Goal: Transaction & Acquisition: Purchase product/service

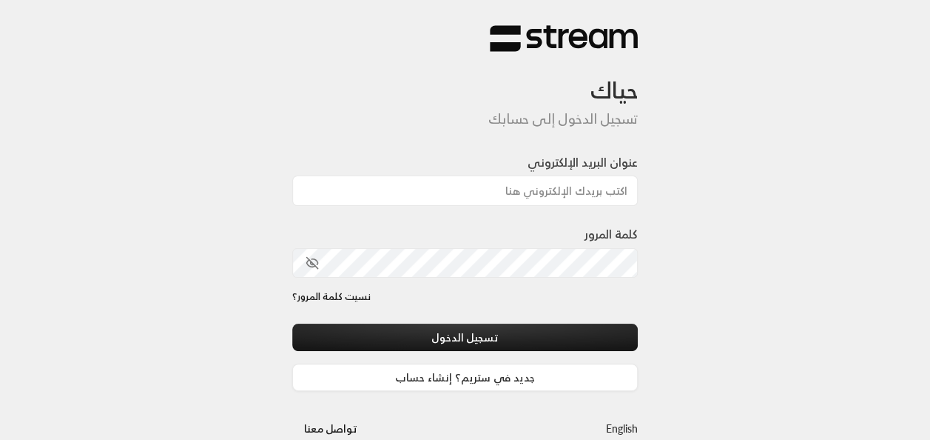
click at [385, 317] on div at bounding box center [506, 362] width 303 height 169
click at [601, 178] on input "عنوان البريد الإلكتروني" at bounding box center [465, 190] width 346 height 30
type input "[EMAIL_ADDRESS][DOMAIN_NAME]"
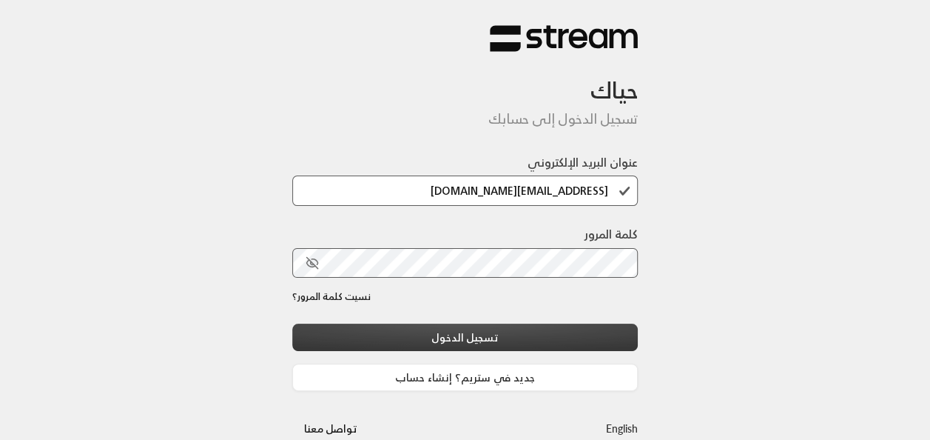
click at [454, 339] on button "تسجيل الدخول" at bounding box center [465, 336] width 346 height 27
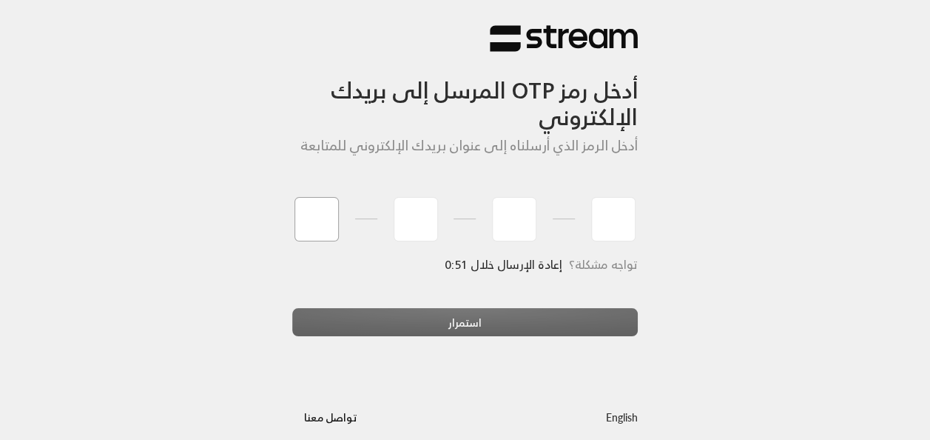
type input "6"
type input "7"
type input "3"
type input "2"
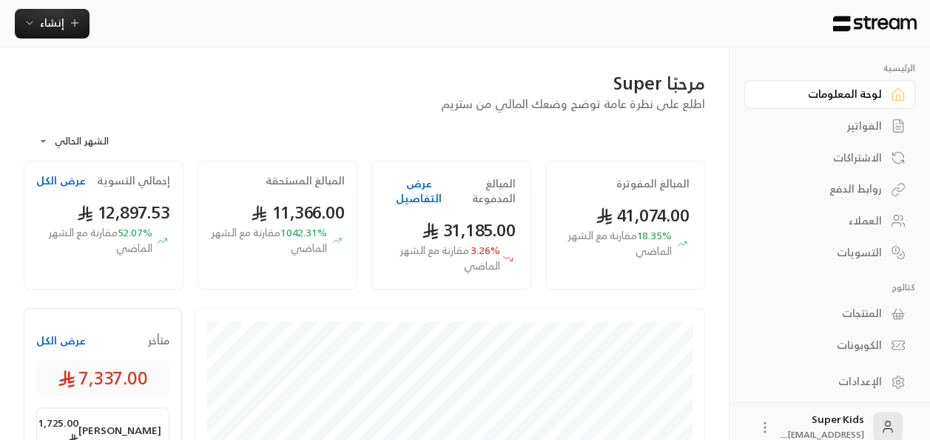
click at [866, 138] on link "الفواتير" at bounding box center [830, 126] width 171 height 29
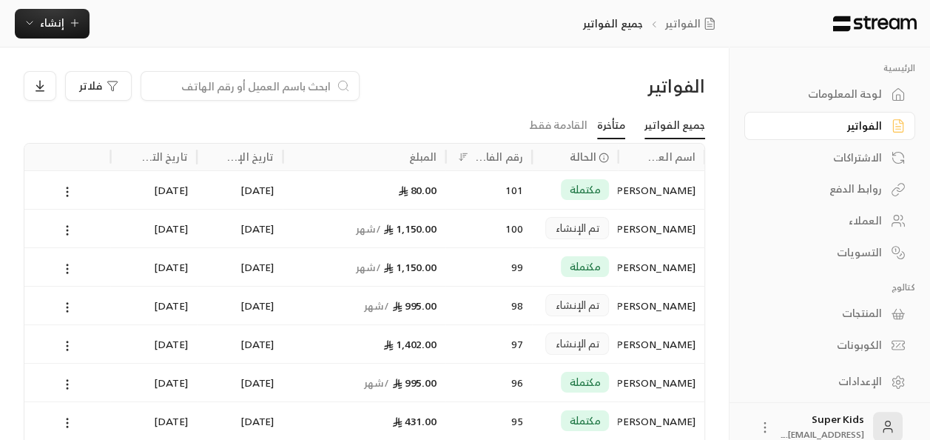
click at [619, 128] on link "متأخرة" at bounding box center [611, 126] width 28 height 27
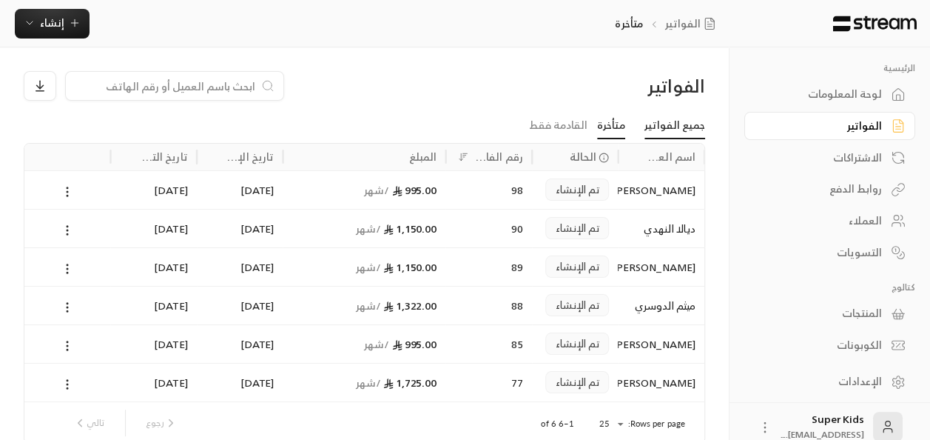
click at [687, 122] on link "جميع الفواتير" at bounding box center [675, 126] width 61 height 27
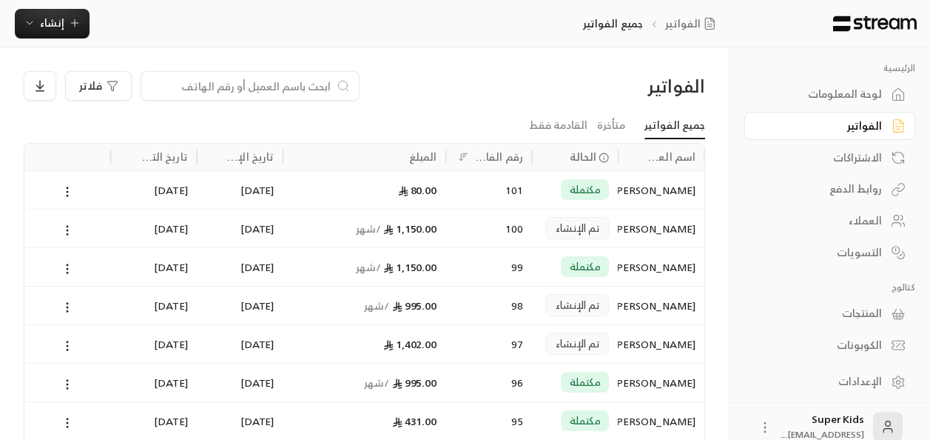
click at [850, 89] on div "لوحة المعلومات" at bounding box center [822, 94] width 119 height 15
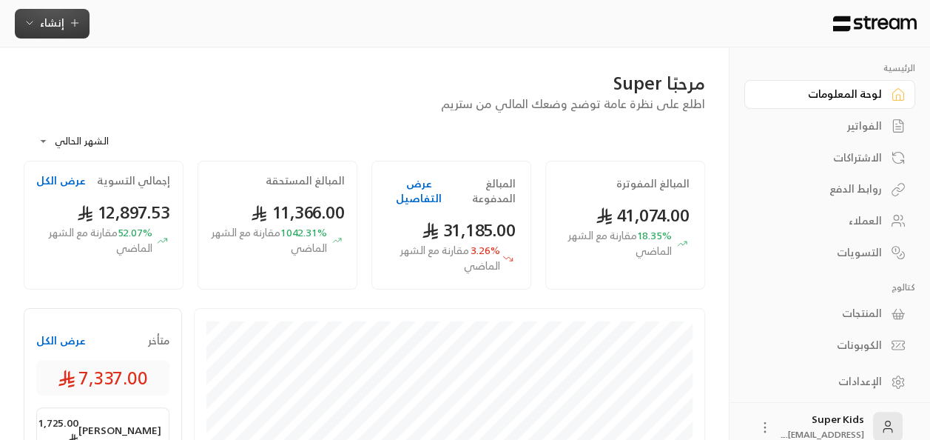
click at [61, 21] on span "إنشاء" at bounding box center [52, 22] width 24 height 19
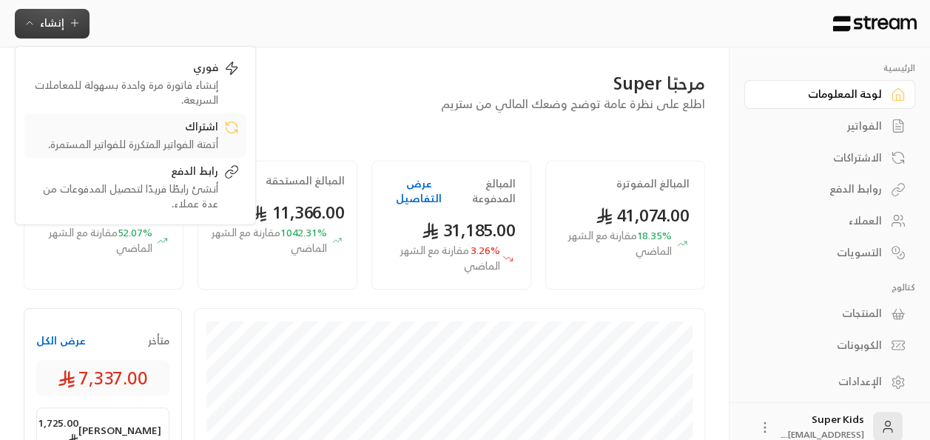
click at [211, 140] on div "أتمتة الفواتير المتكررة للفواتير المستمرة." at bounding box center [125, 144] width 187 height 15
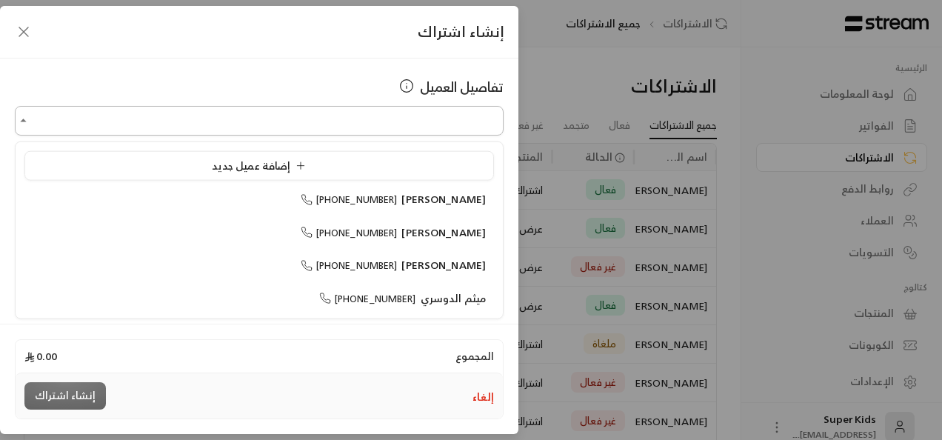
click at [253, 126] on input "اختر العميل" at bounding box center [259, 121] width 489 height 26
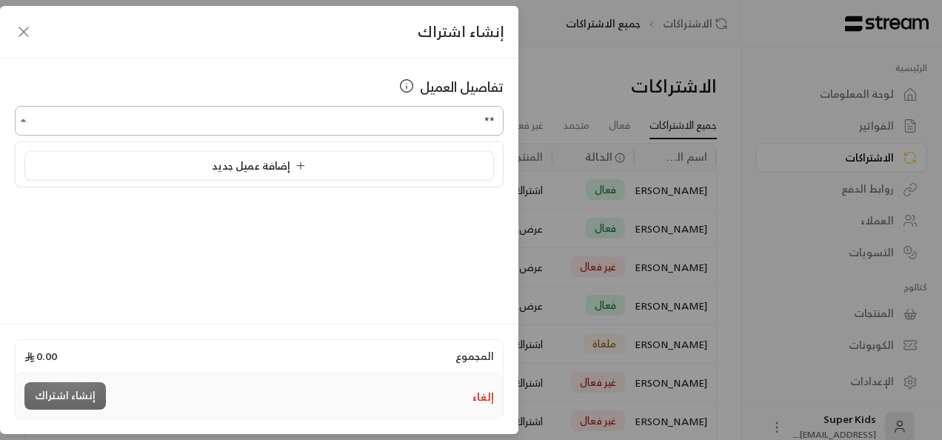
type input "*"
click at [453, 241] on li "[PERSON_NAME] [PHONE_NUMBER]" at bounding box center [258, 232] width 469 height 29
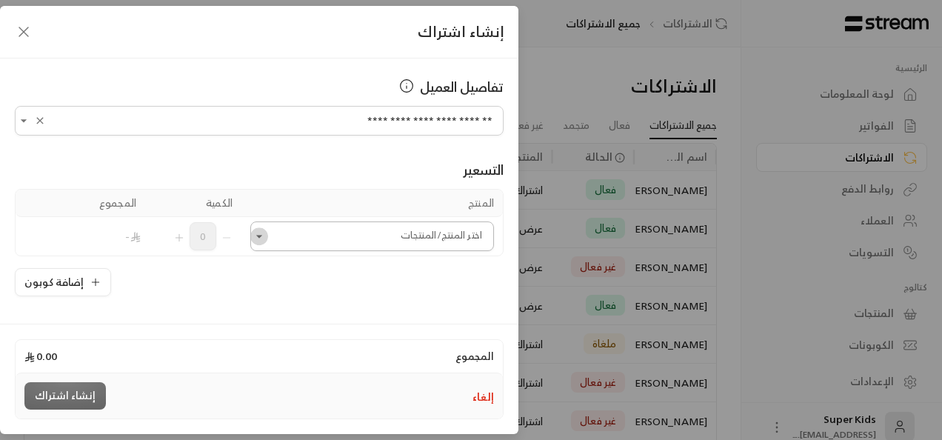
click at [262, 235] on icon "Open" at bounding box center [259, 236] width 6 height 3
type input "**********"
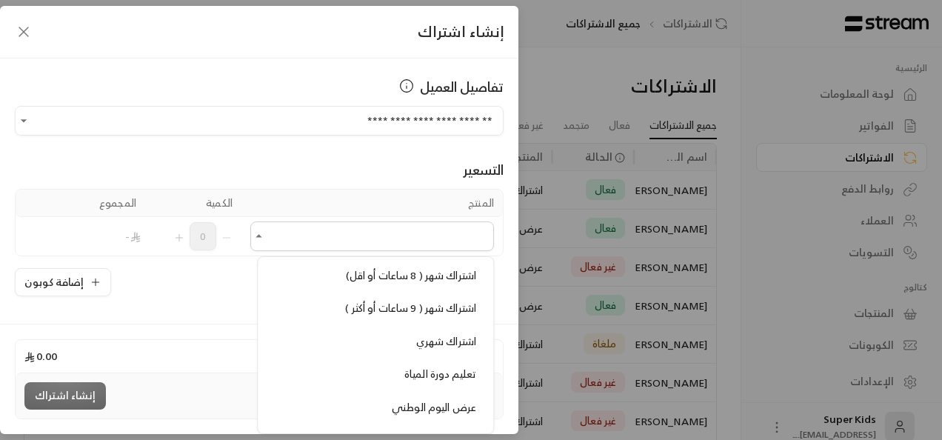
scroll to position [493, 0]
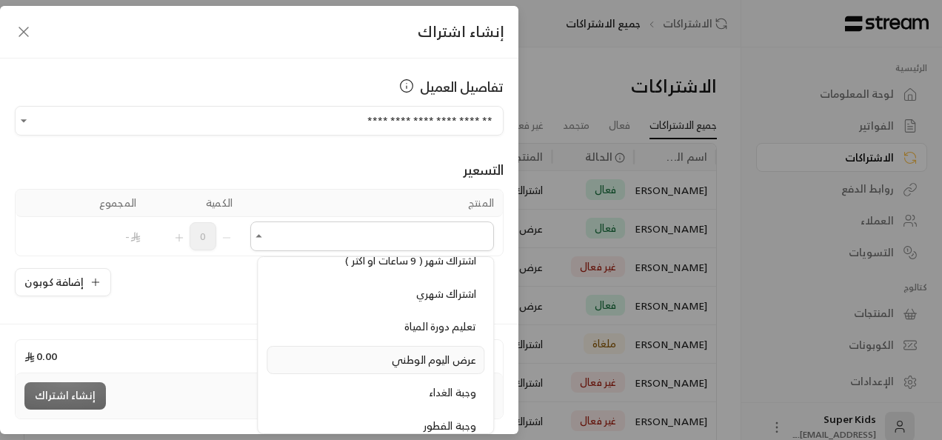
click at [419, 352] on span "عرض اليوم الوطني" at bounding box center [434, 359] width 84 height 19
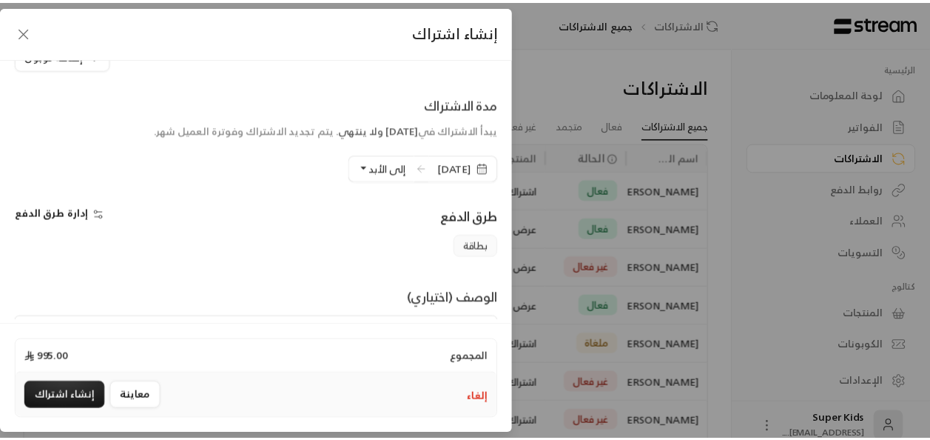
scroll to position [343, 0]
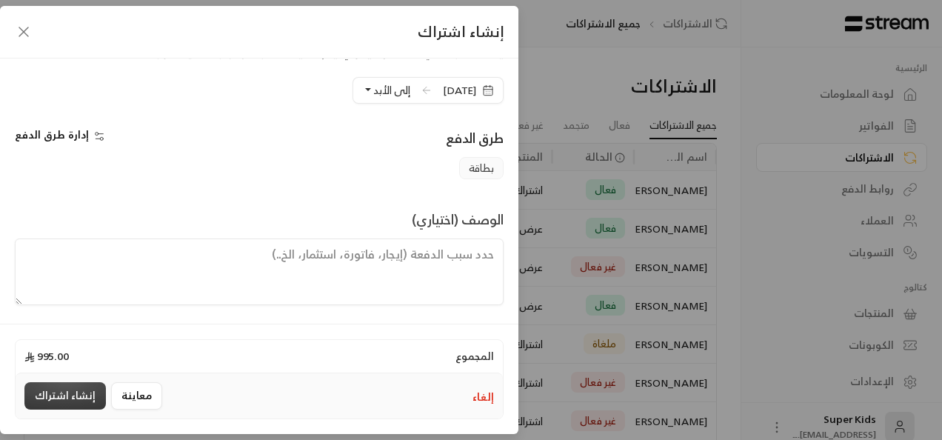
click at [56, 392] on button "إنشاء اشتراك" at bounding box center [64, 395] width 81 height 27
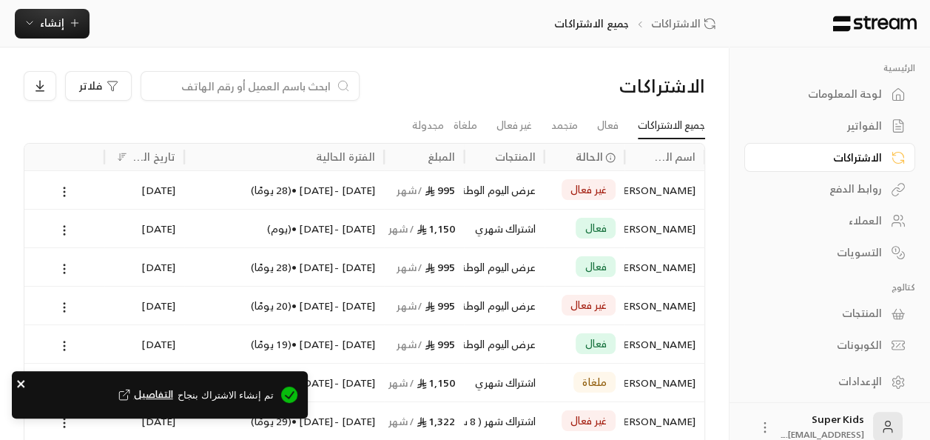
click at [25, 383] on icon "close" at bounding box center [21, 383] width 10 height 12
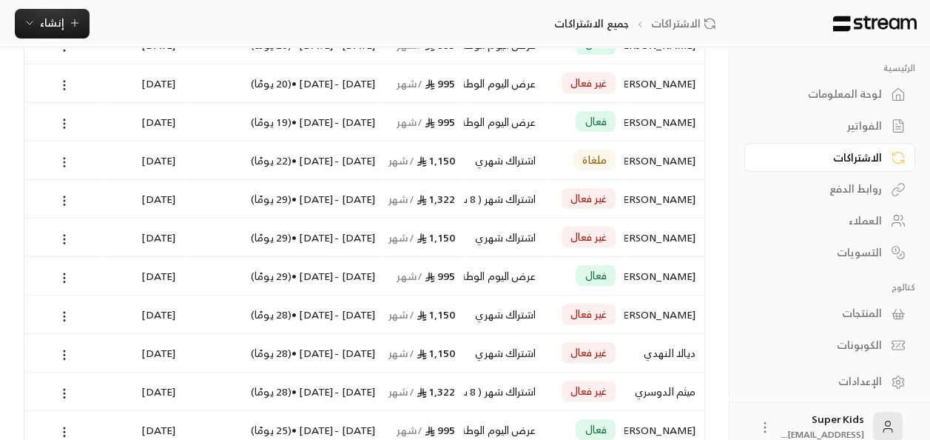
scroll to position [223, 0]
click at [684, 198] on div "[PERSON_NAME]" at bounding box center [665, 198] width 62 height 38
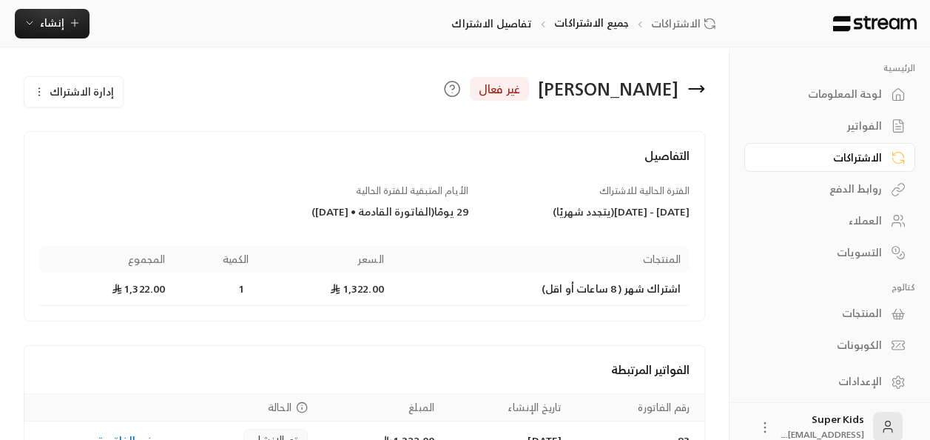
click at [876, 101] on div "لوحة المعلومات" at bounding box center [822, 94] width 119 height 15
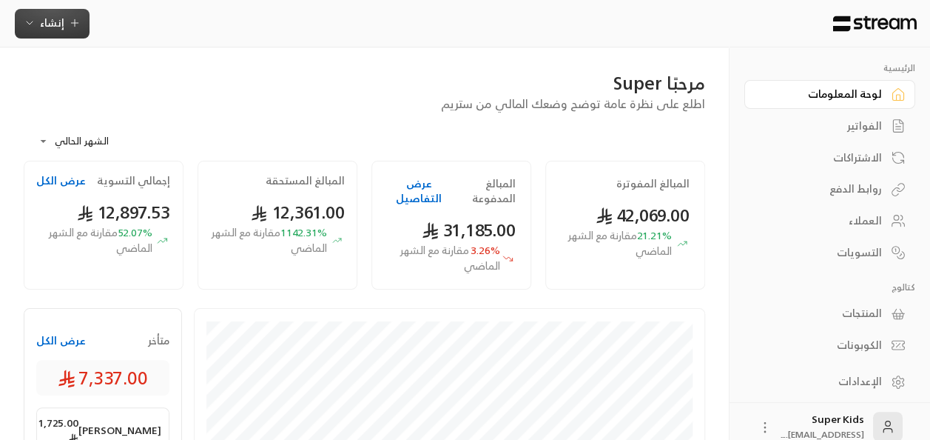
click at [53, 29] on span "إنشاء" at bounding box center [52, 22] width 24 height 19
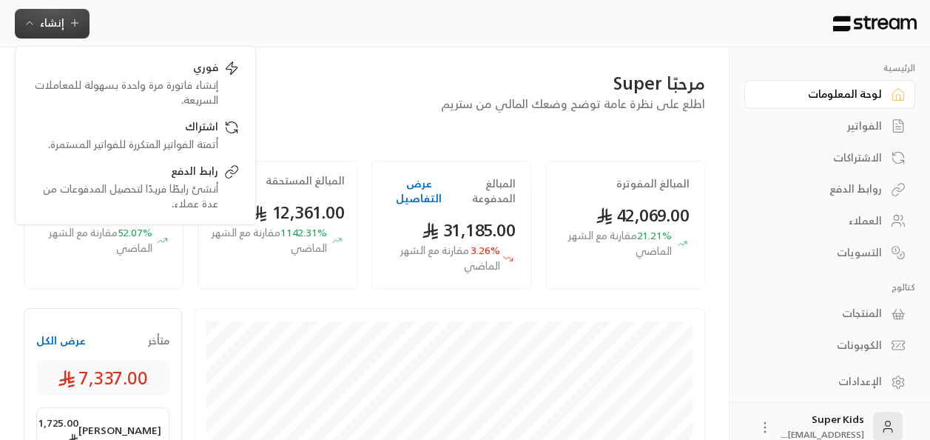
drag, startPoint x: 592, startPoint y: 64, endPoint x: 620, endPoint y: 67, distance: 28.2
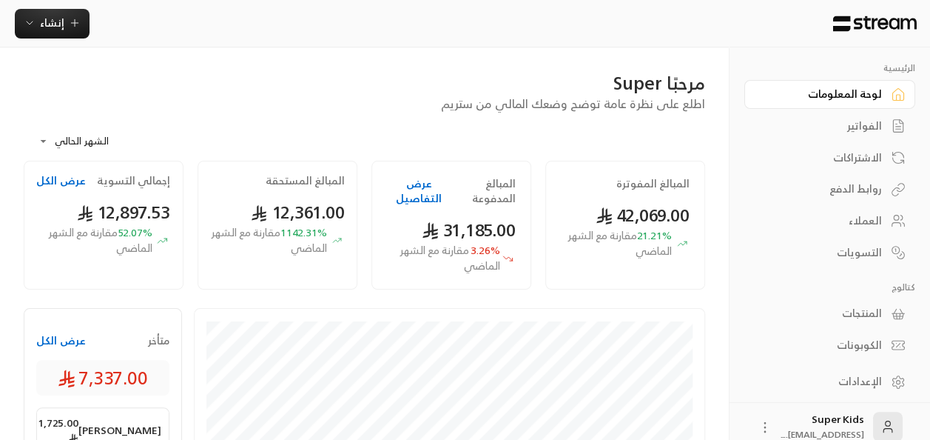
click at [771, 51] on div "الرئيسية لوحة المعلومات الفواتير الاشتراكات روابط الدفع العملاء التسويات كتالوج…" at bounding box center [830, 203] width 201 height 312
click at [830, 93] on div "لوحة المعلومات" at bounding box center [822, 94] width 119 height 15
click at [879, 118] on div "الفواتير" at bounding box center [822, 125] width 119 height 15
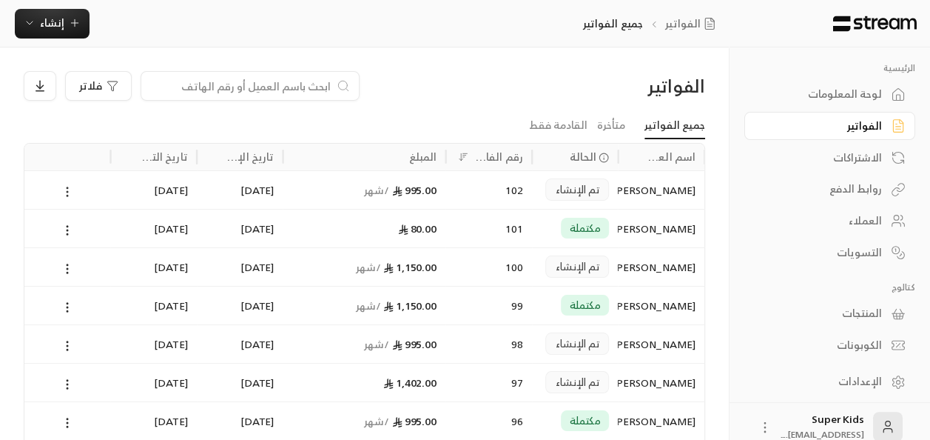
click at [65, 192] on icon at bounding box center [67, 191] width 13 height 13
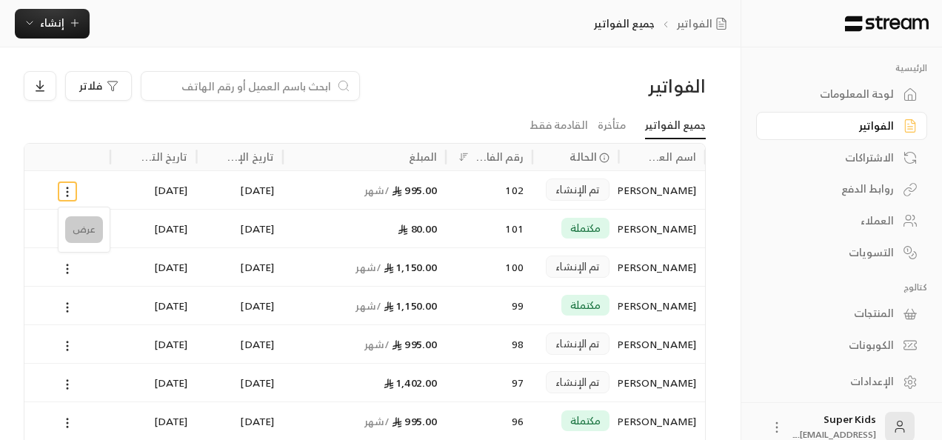
click at [90, 232] on li "عرض" at bounding box center [84, 229] width 38 height 27
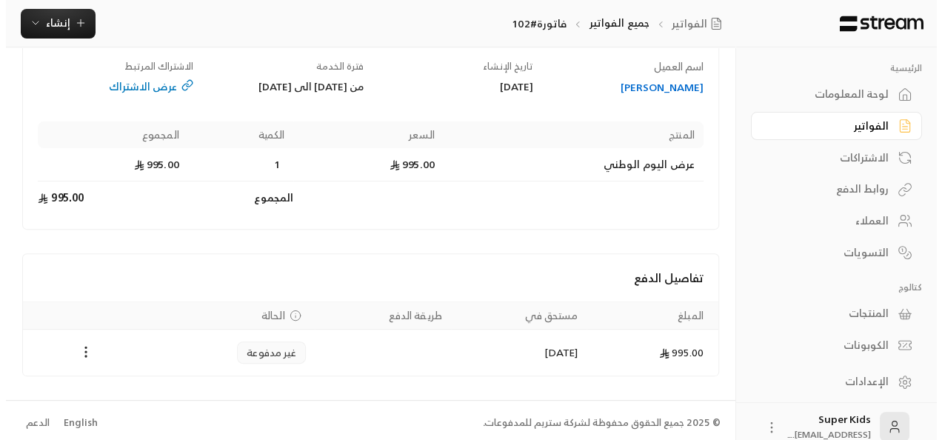
scroll to position [141, 0]
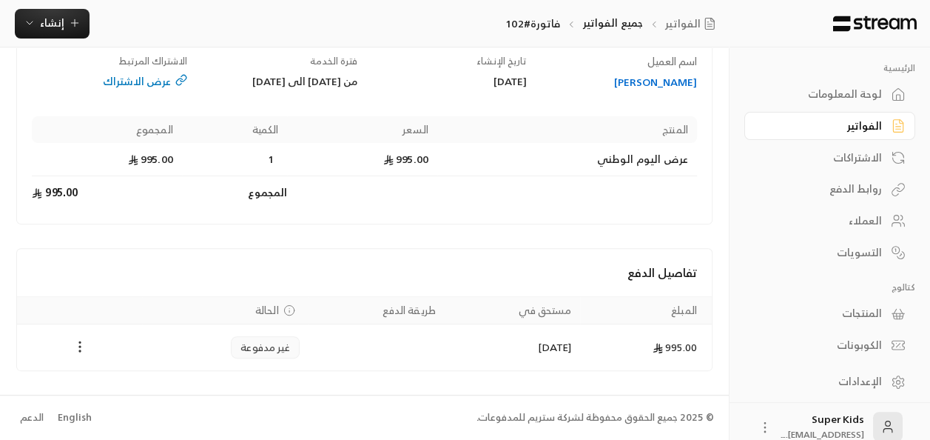
click at [81, 345] on icon "Payments" at bounding box center [80, 346] width 15 height 15
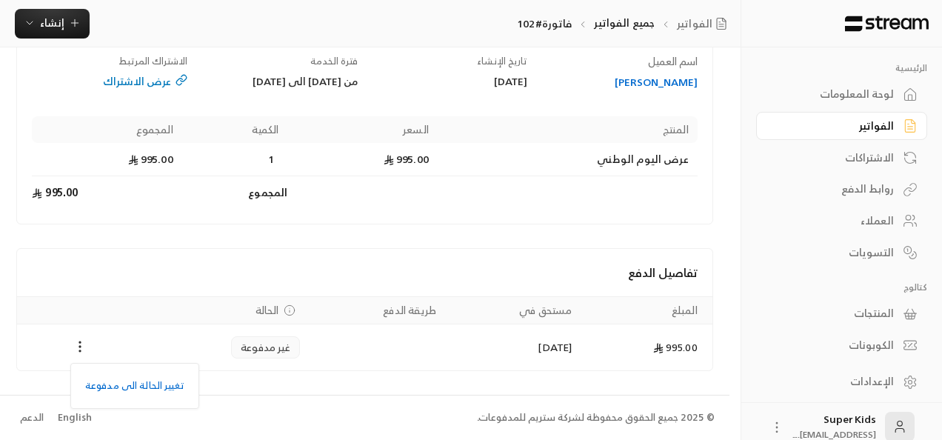
drag, startPoint x: 746, startPoint y: 74, endPoint x: 734, endPoint y: 24, distance: 51.7
click at [734, 24] on div at bounding box center [471, 220] width 942 height 440
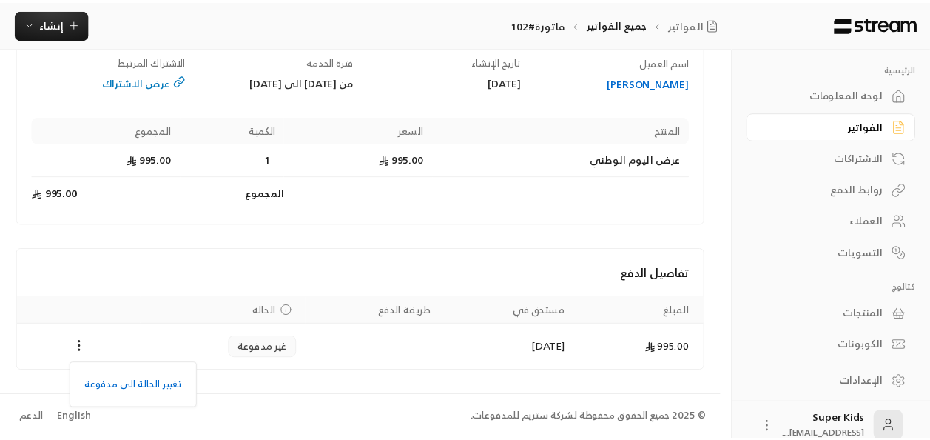
scroll to position [127, 0]
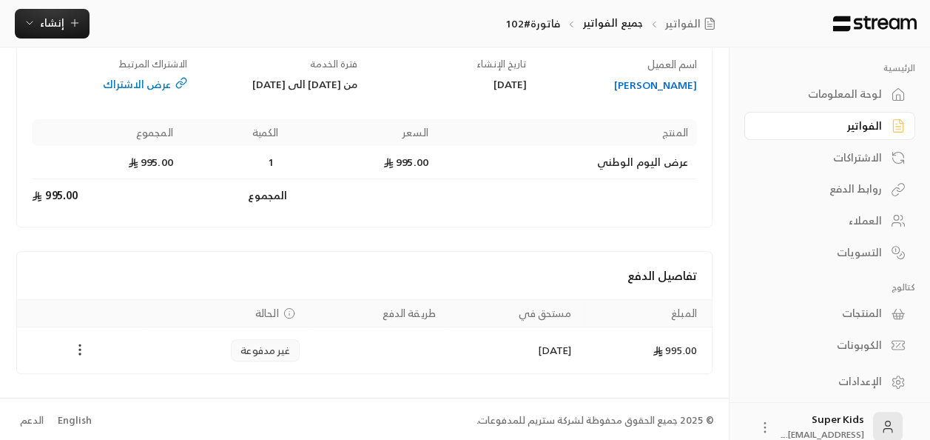
click at [79, 357] on icon "Payments" at bounding box center [80, 349] width 15 height 15
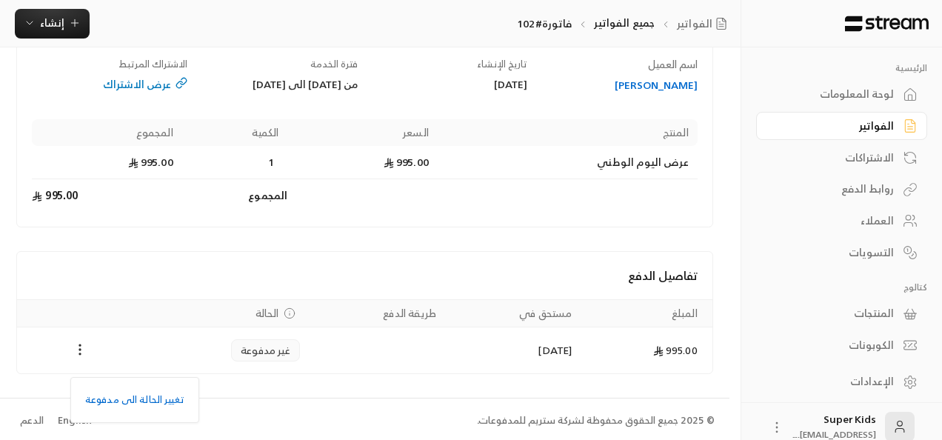
drag, startPoint x: 745, startPoint y: 54, endPoint x: 735, endPoint y: 155, distance: 101.1
click at [735, 155] on div at bounding box center [471, 220] width 942 height 440
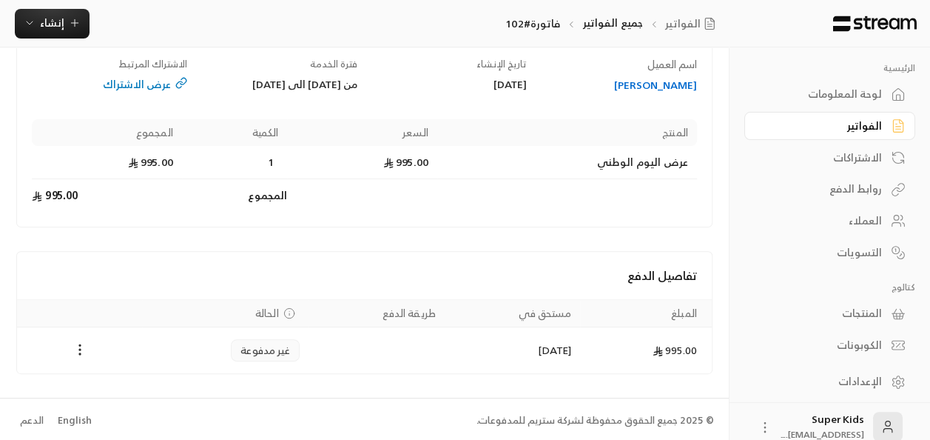
scroll to position [16, 0]
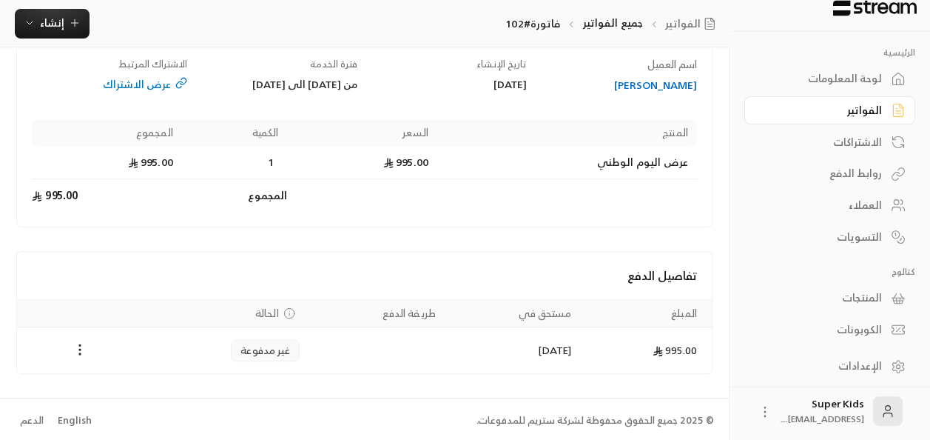
click at [863, 82] on div "لوحة المعلومات" at bounding box center [822, 78] width 119 height 15
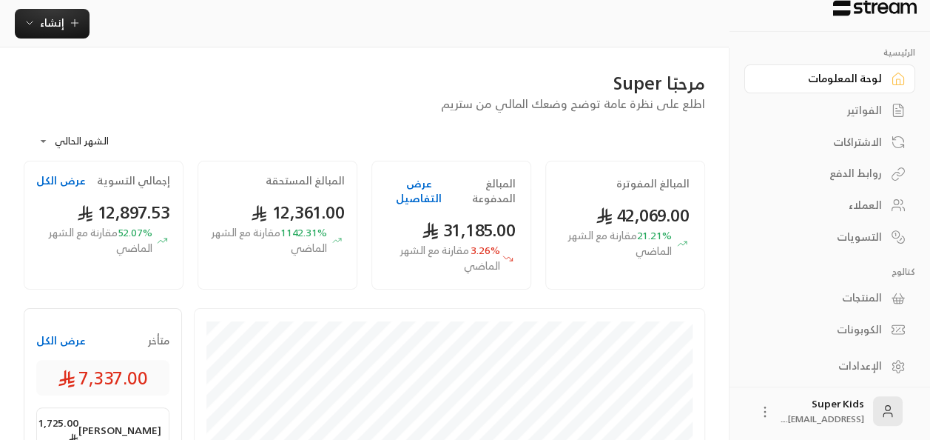
click at [608, 262] on div "المبالغ المفوترة 42,069.00 21.21 % مقارنة مع الشهر الماضي" at bounding box center [626, 225] width 160 height 129
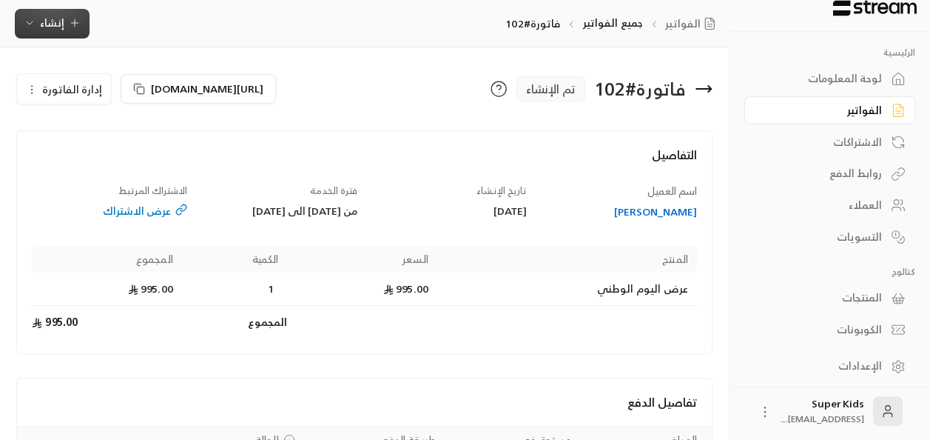
click at [78, 29] on span "إنشاء" at bounding box center [52, 22] width 57 height 19
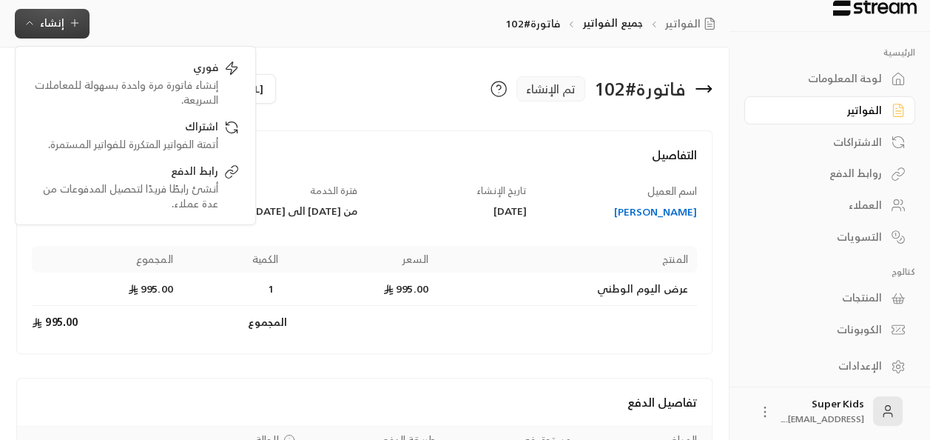
click at [357, 13] on div "الفواتير جميع الفواتير فاتورة#102 إنشاء فوري إنشاء فاتورة مرة واحدة بسهولة للمع…" at bounding box center [364, 24] width 729 height 30
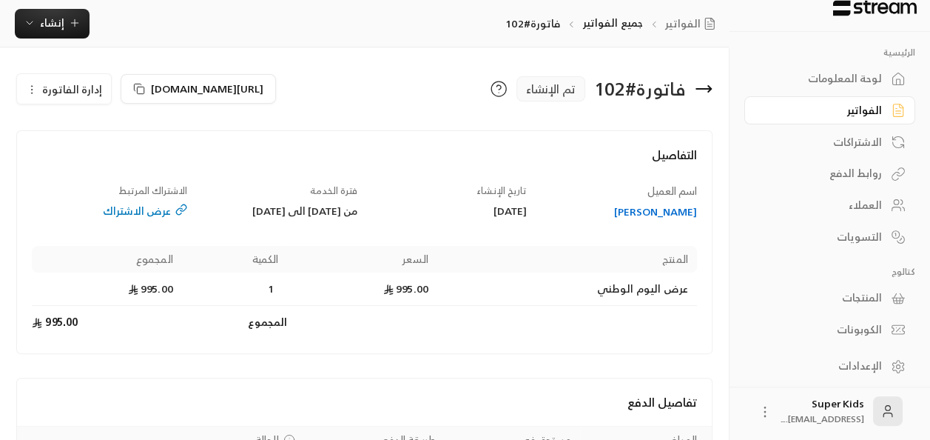
click at [708, 87] on icon at bounding box center [704, 89] width 18 height 18
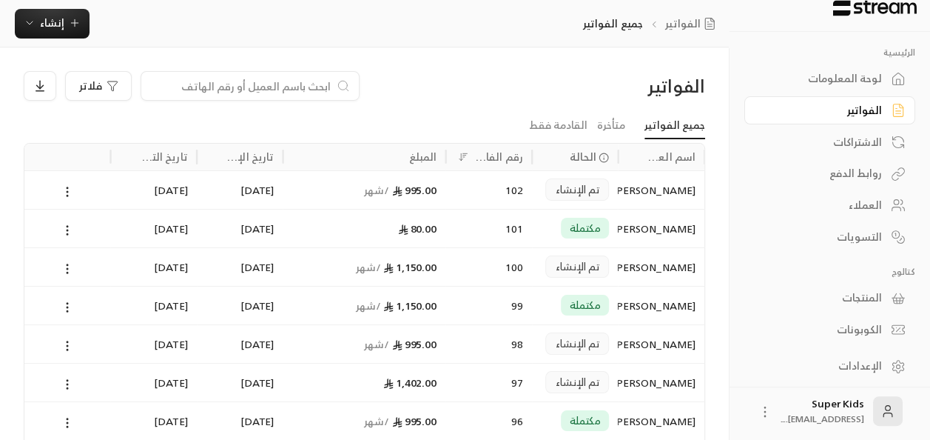
click at [833, 77] on div "لوحة المعلومات" at bounding box center [822, 78] width 119 height 15
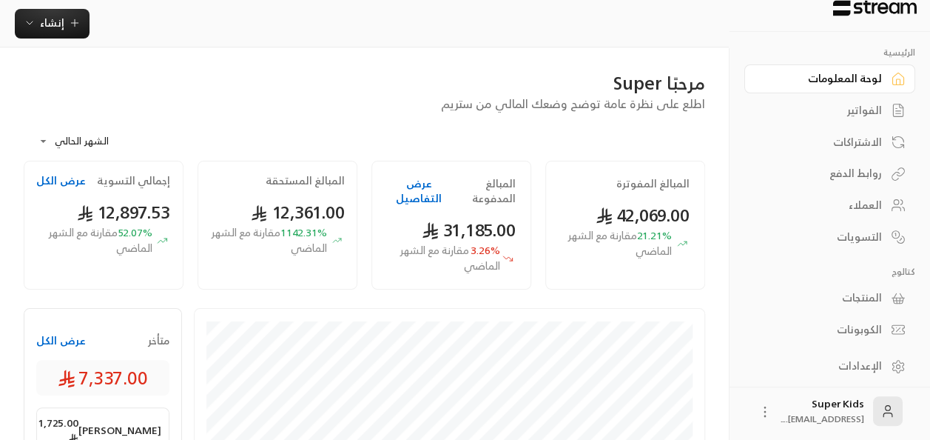
click at [863, 78] on div "لوحة المعلومات" at bounding box center [822, 78] width 119 height 15
click at [863, 113] on div "الفواتير" at bounding box center [822, 110] width 119 height 15
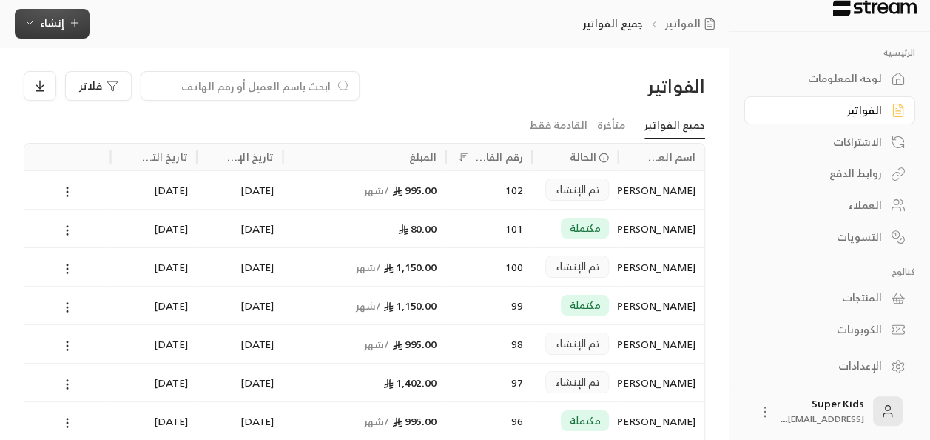
click at [58, 21] on span "إنشاء" at bounding box center [52, 22] width 24 height 19
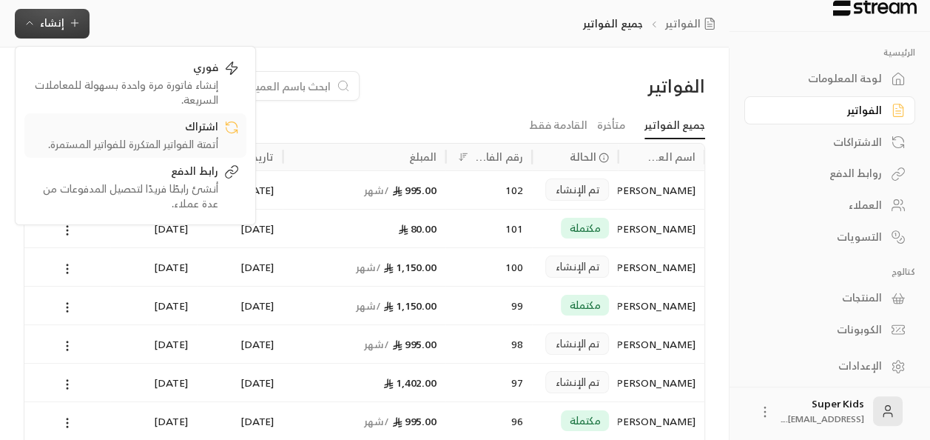
click at [209, 141] on div "أتمتة الفواتير المتكررة للفواتير المستمرة." at bounding box center [125, 144] width 187 height 15
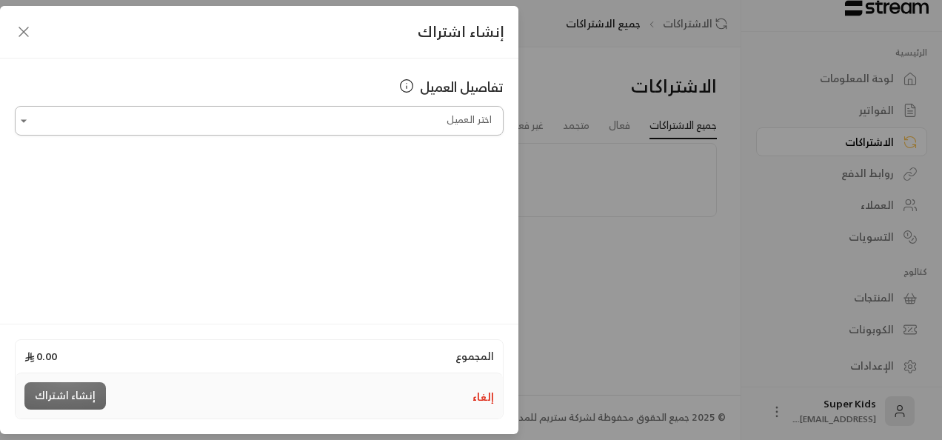
click at [437, 120] on input "اختر العميل" at bounding box center [259, 121] width 489 height 26
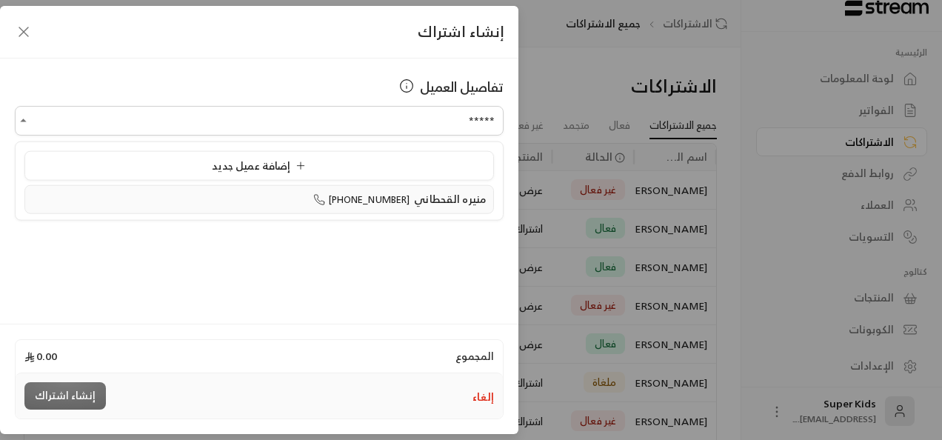
click at [438, 195] on span "منيره القحطاني" at bounding box center [450, 198] width 72 height 19
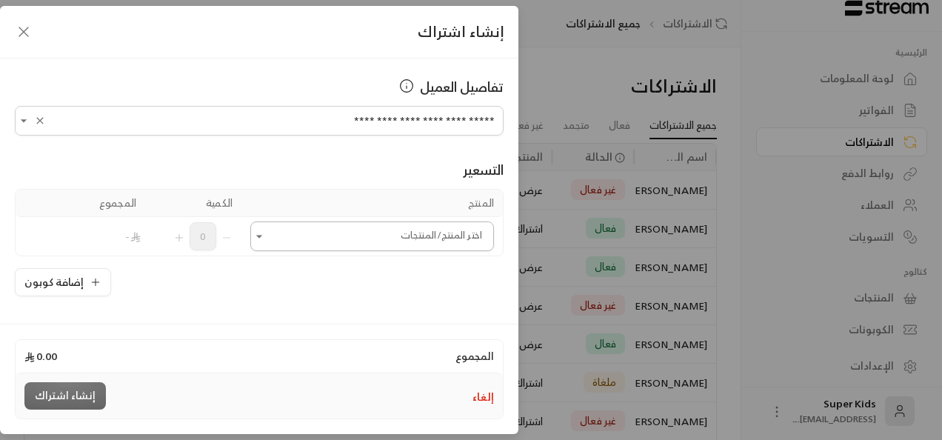
click at [262, 235] on icon "Open" at bounding box center [259, 236] width 6 height 3
type input "**********"
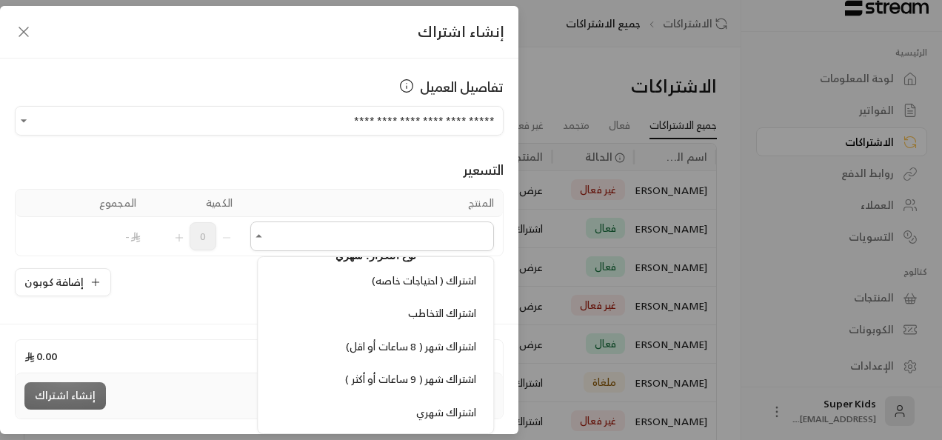
scroll to position [385, 0]
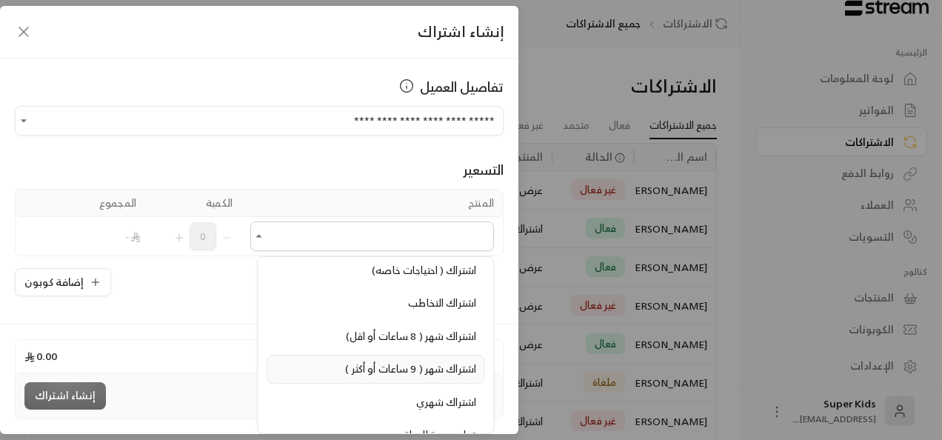
click at [391, 361] on span "اشتراك شهر ( 9 ساعات أو أكثر )" at bounding box center [411, 368] width 131 height 19
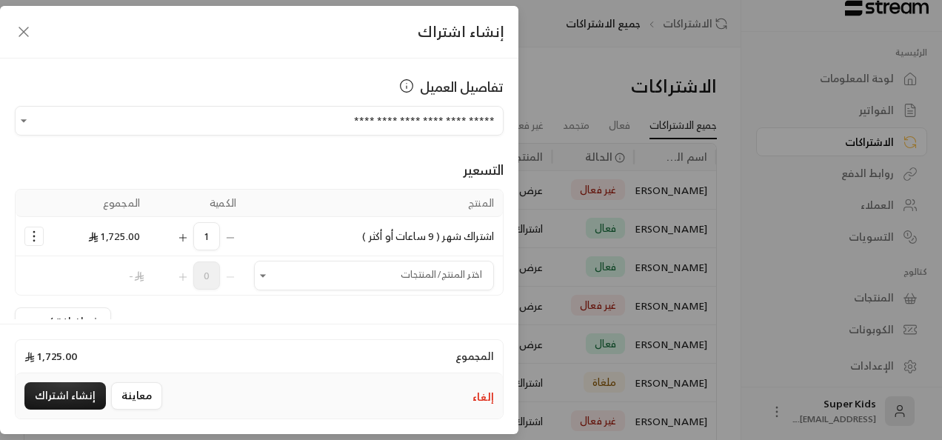
click at [37, 235] on icon "Selected Products" at bounding box center [34, 236] width 15 height 15
click at [104, 196] on span "إزالة المنتج" at bounding box center [97, 203] width 44 height 17
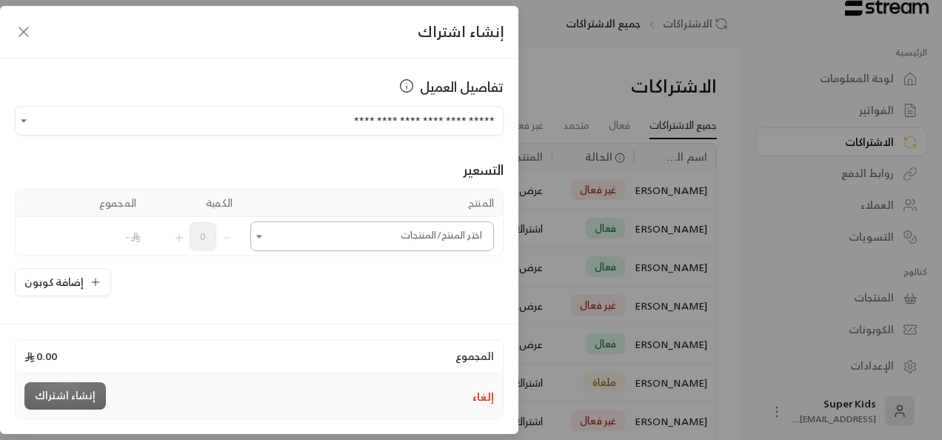
click at [262, 246] on input "اختر العميل" at bounding box center [372, 237] width 244 height 26
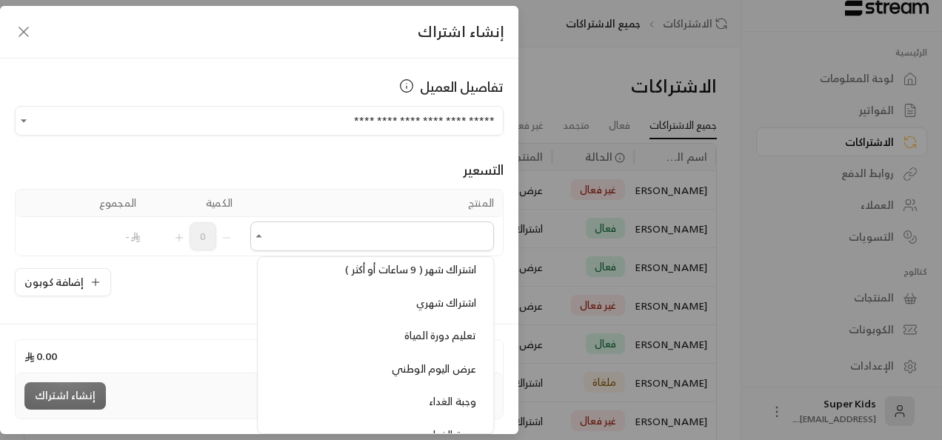
scroll to position [493, 0]
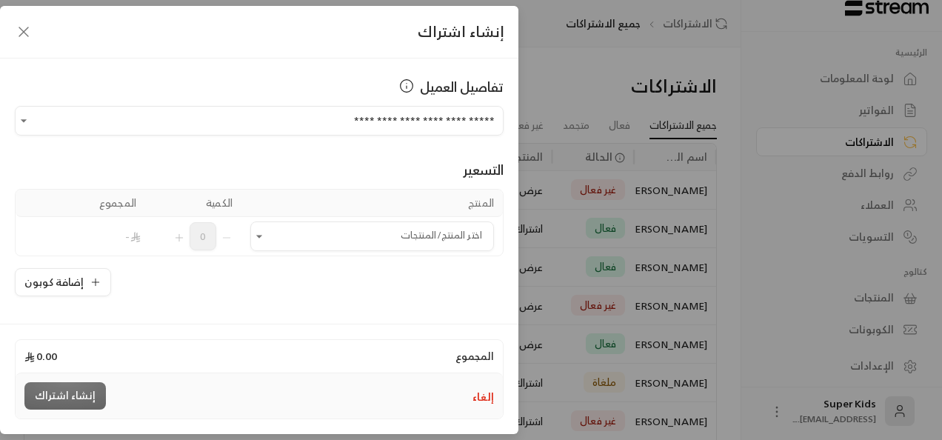
click at [18, 30] on icon "button" at bounding box center [24, 32] width 18 height 18
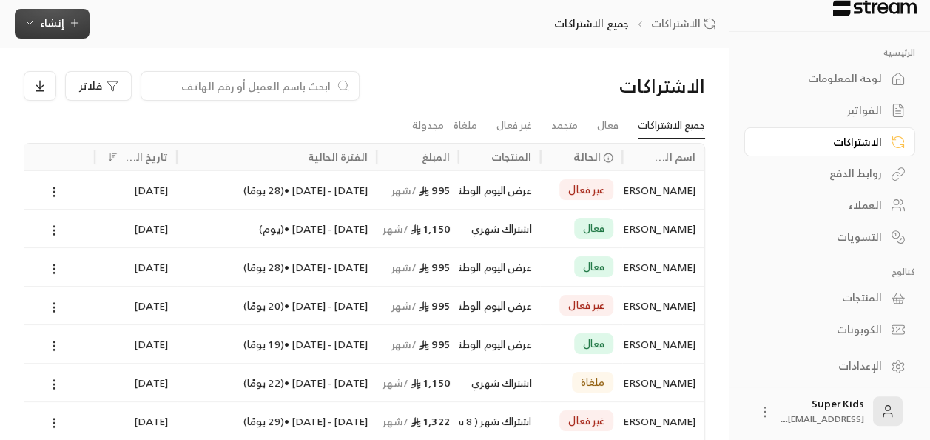
click at [44, 30] on span "إنشاء" at bounding box center [52, 22] width 24 height 19
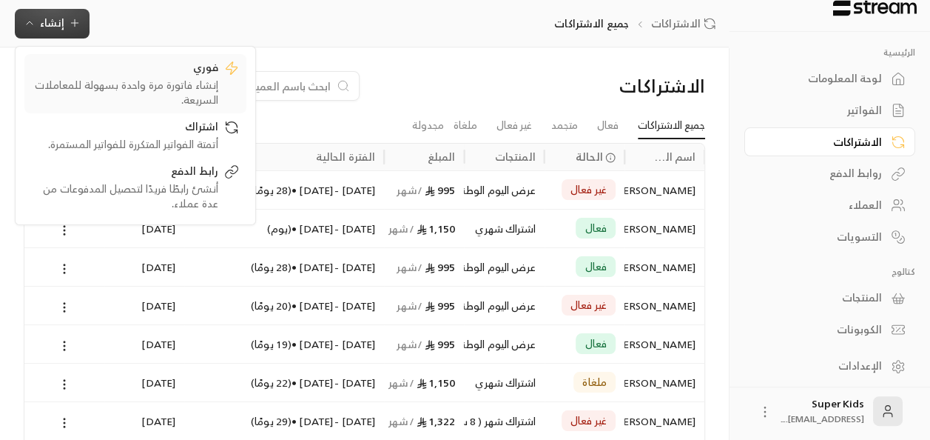
click at [158, 85] on div "إنشاء فاتورة مرة واحدة بسهولة للمعاملات السريعة." at bounding box center [125, 93] width 187 height 30
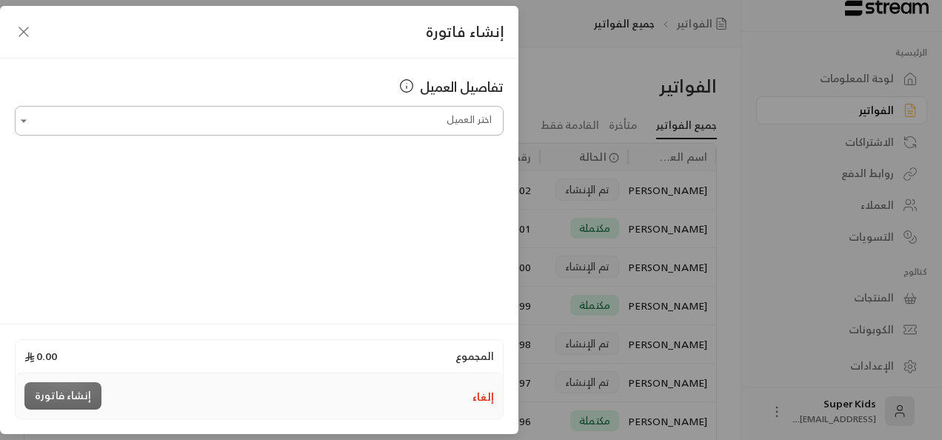
click at [314, 118] on input "اختر العميل" at bounding box center [259, 121] width 489 height 26
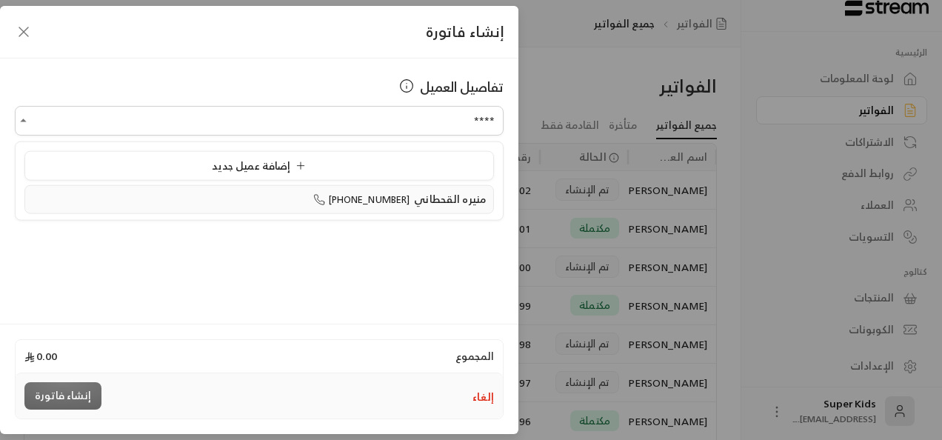
click at [415, 200] on span "منيره القحطاني" at bounding box center [447, 199] width 76 height 17
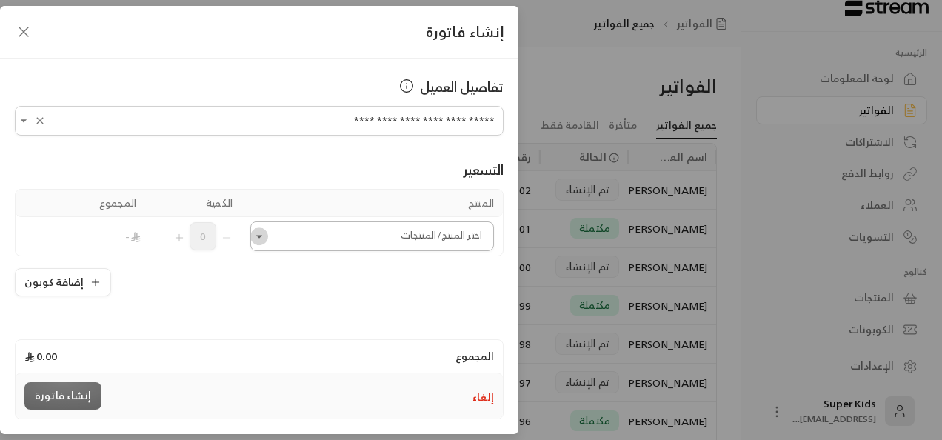
click at [266, 233] on icon "Open" at bounding box center [259, 236] width 15 height 15
type input "**********"
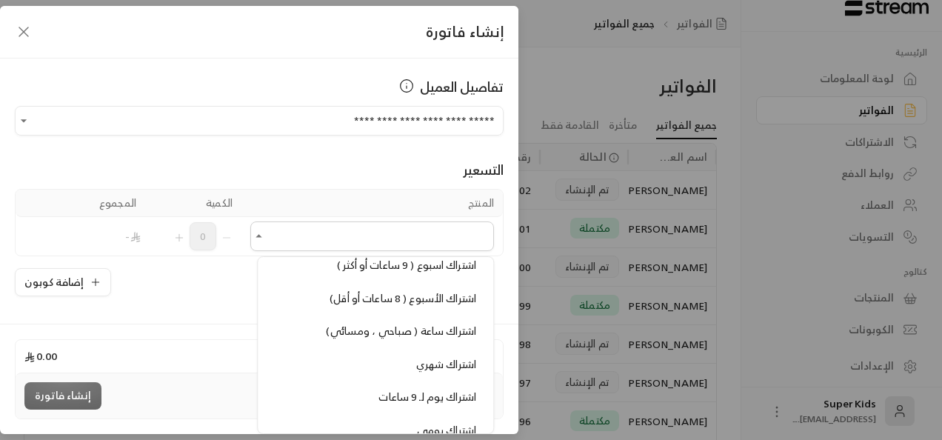
scroll to position [64, 0]
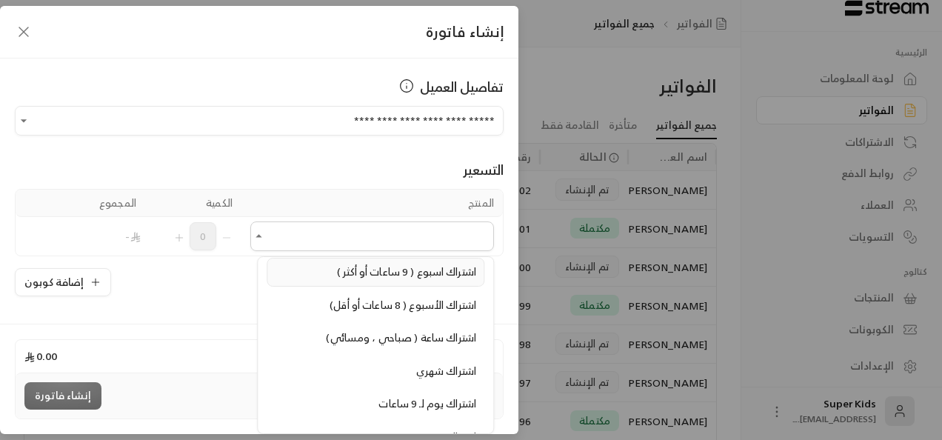
click at [404, 264] on span "اشتراك اسبوع ( 9 ساعات أو أكثر )" at bounding box center [406, 271] width 139 height 19
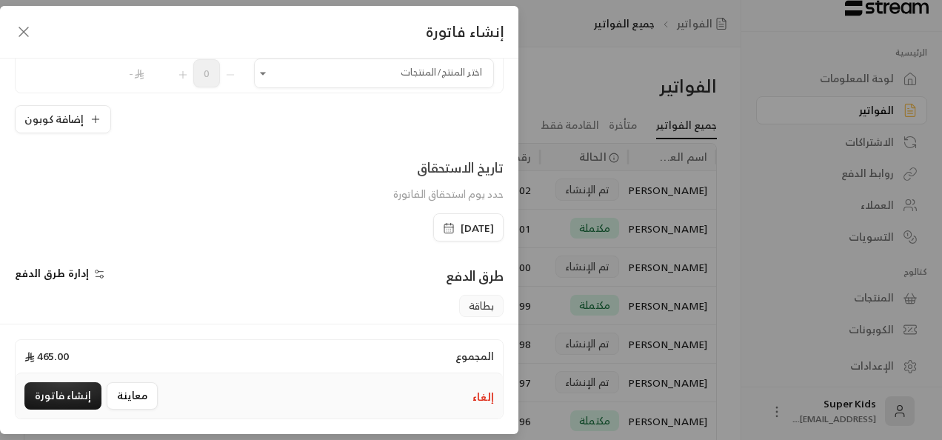
scroll to position [340, 0]
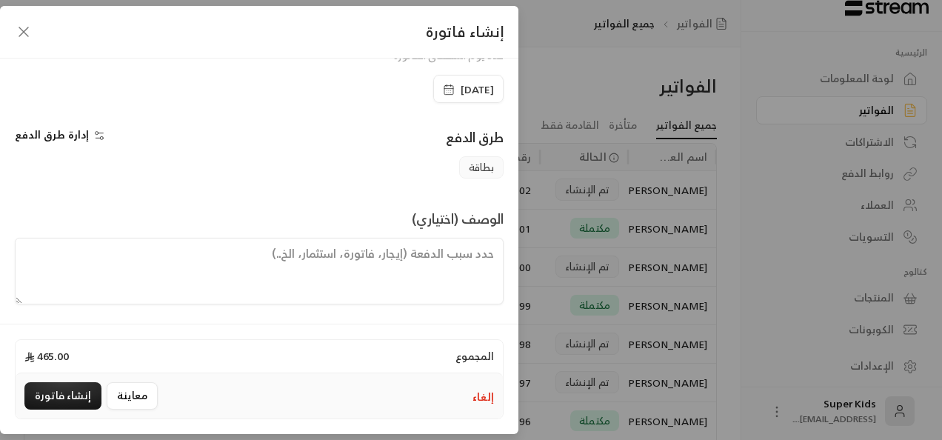
click at [460, 85] on span "[DATE]" at bounding box center [476, 89] width 33 height 15
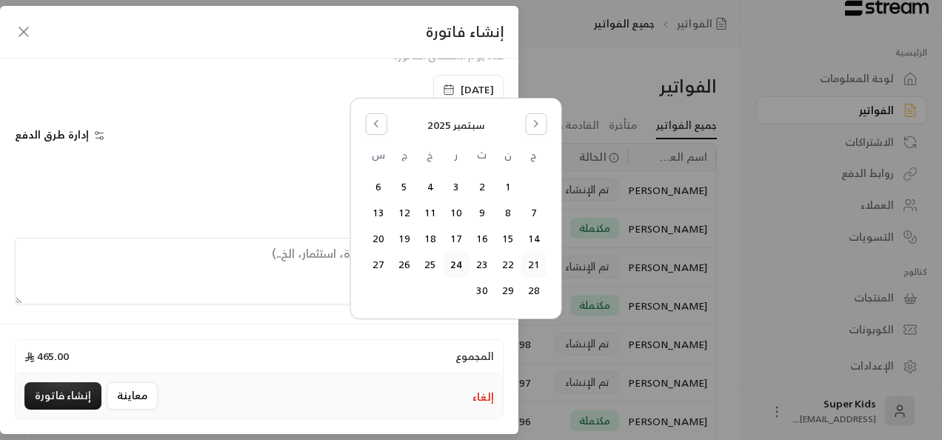
click at [532, 261] on button "21" at bounding box center [533, 264] width 24 height 24
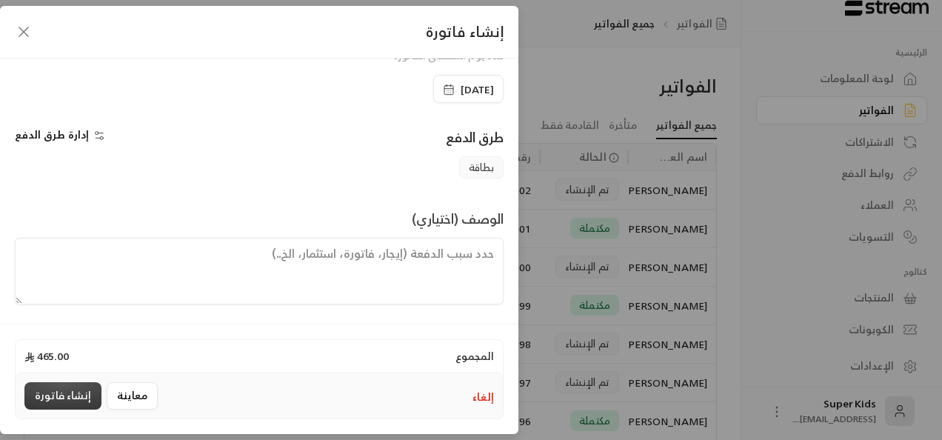
click at [49, 394] on button "إنشاء فاتورة" at bounding box center [62, 395] width 77 height 27
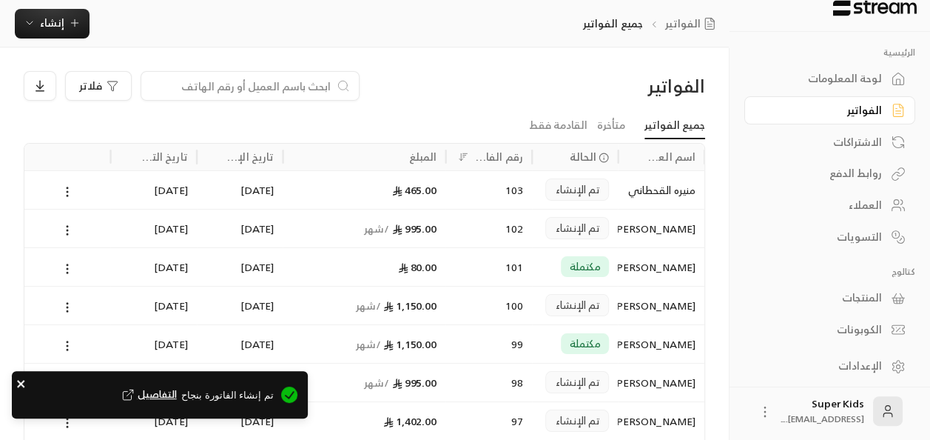
click at [21, 383] on icon "close" at bounding box center [20, 383] width 7 height 7
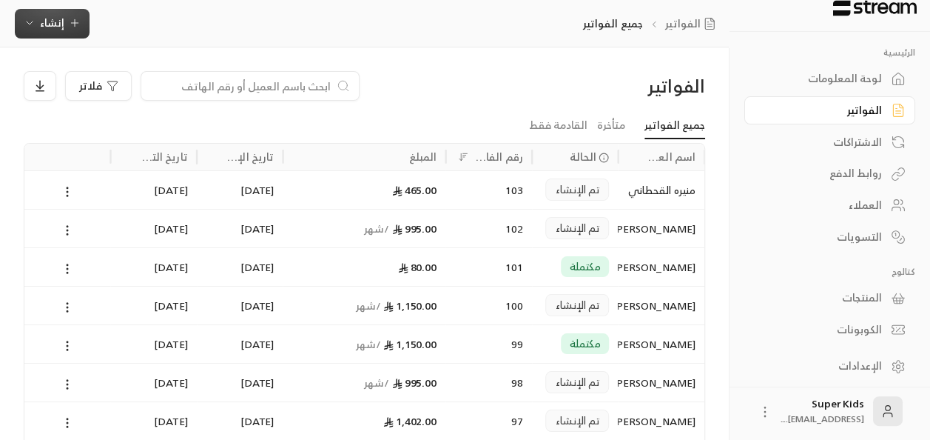
click at [55, 19] on span "إنشاء" at bounding box center [52, 22] width 24 height 19
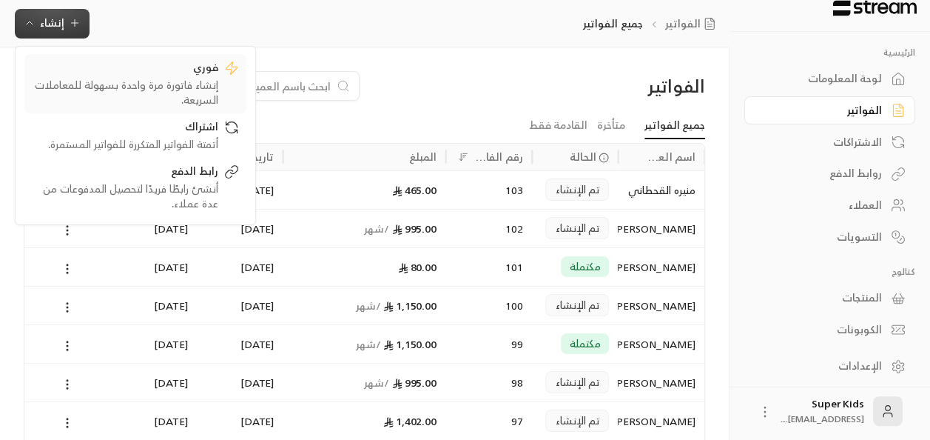
click at [186, 74] on div "فوري" at bounding box center [125, 69] width 187 height 18
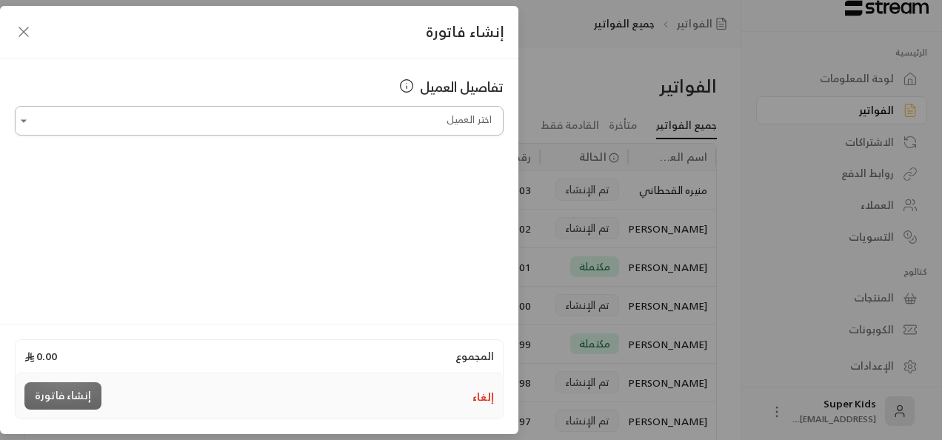
click at [403, 128] on input "اختر العميل" at bounding box center [259, 121] width 489 height 26
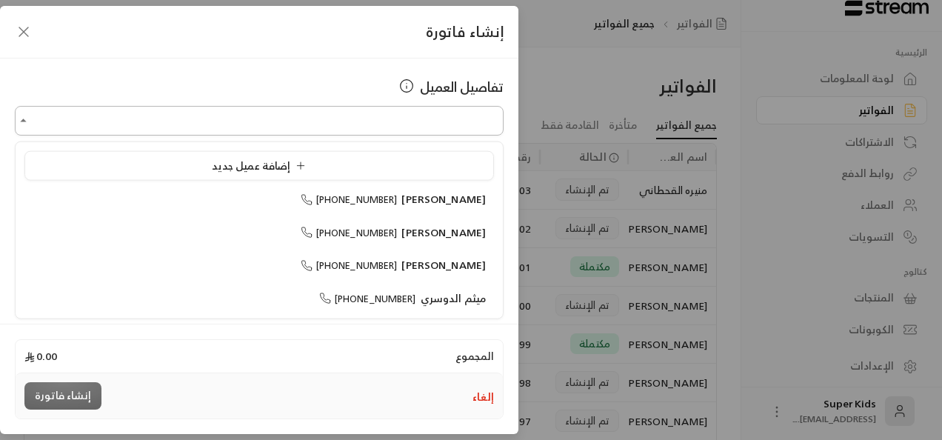
click at [403, 128] on input "اختر العميل" at bounding box center [259, 121] width 489 height 26
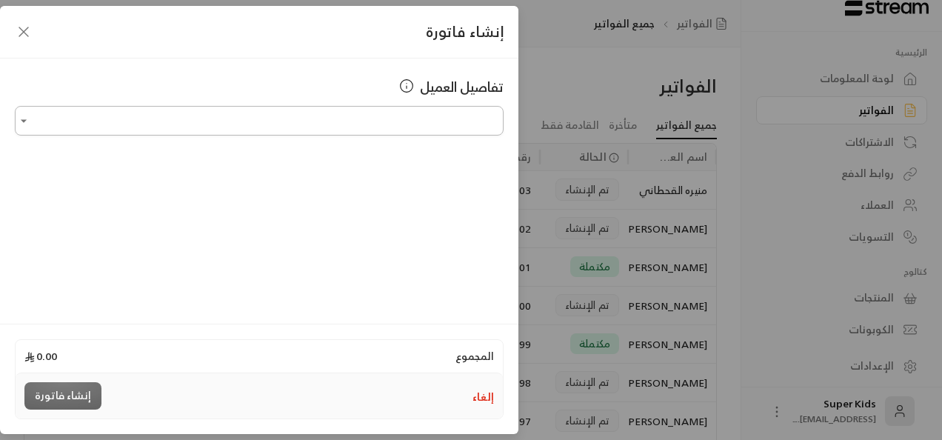
type input "*"
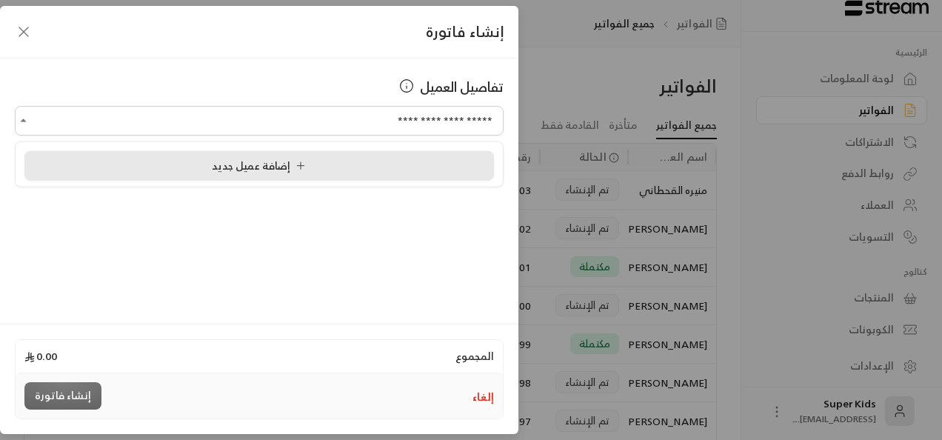
click at [346, 158] on div "إضافة عميل جديد" at bounding box center [259, 166] width 453 height 16
type input "**********"
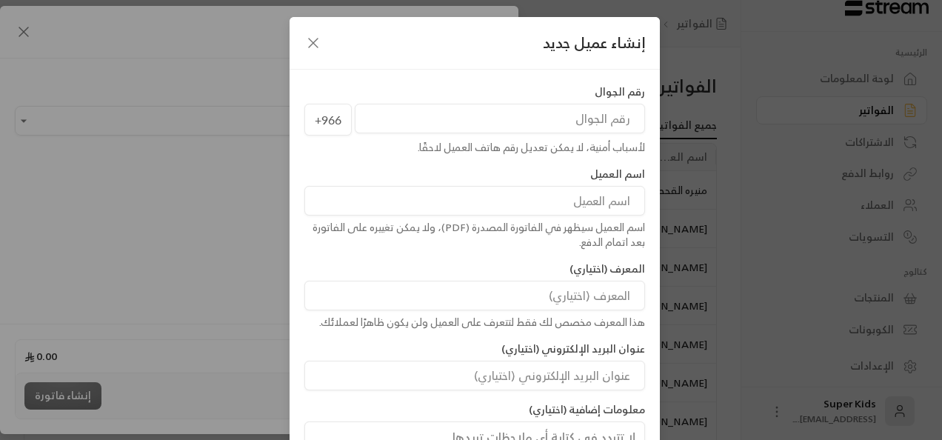
click at [572, 114] on input "tel" at bounding box center [500, 119] width 290 height 30
type input "508875831"
click at [598, 201] on input at bounding box center [474, 201] width 340 height 30
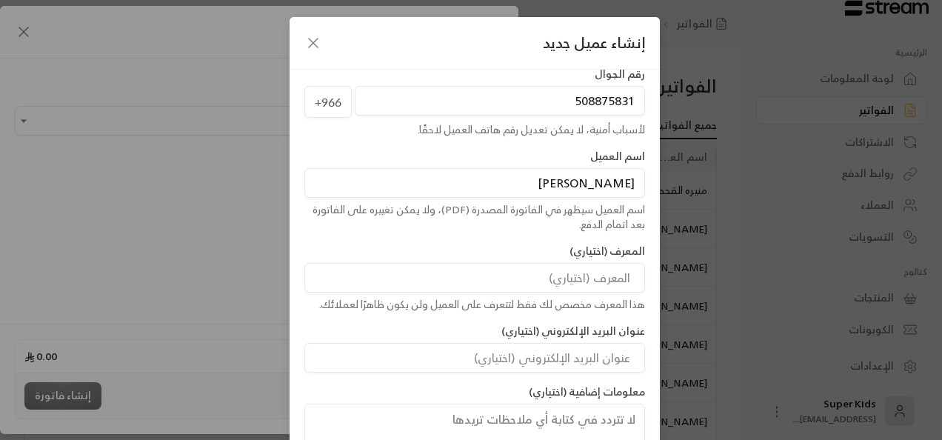
scroll to position [119, 0]
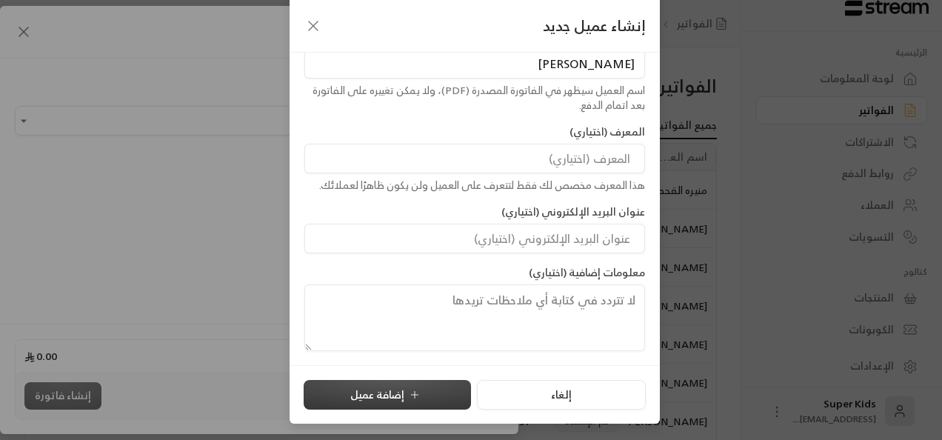
type input "[PERSON_NAME]"
click at [415, 397] on icon "submit" at bounding box center [415, 395] width 12 height 12
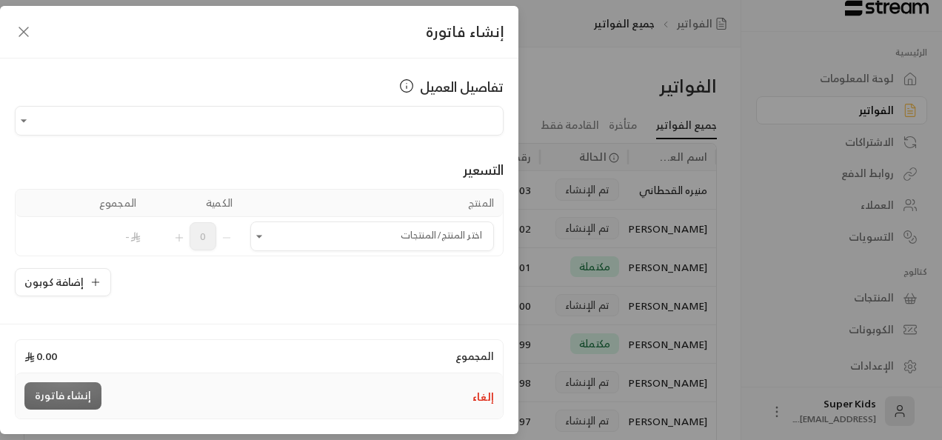
type input "**********"
click at [417, 406] on div "إلغاء إنشاء فاتورة" at bounding box center [259, 395] width 487 height 45
click at [264, 238] on icon "Open" at bounding box center [259, 236] width 15 height 15
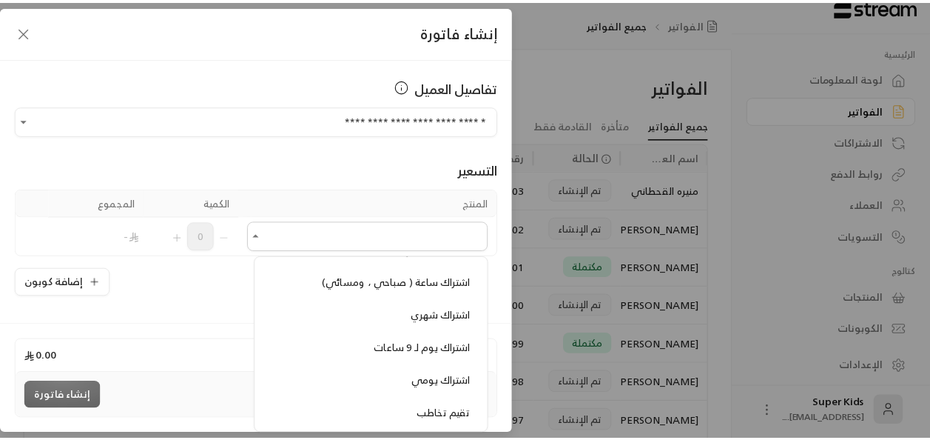
scroll to position [123, 0]
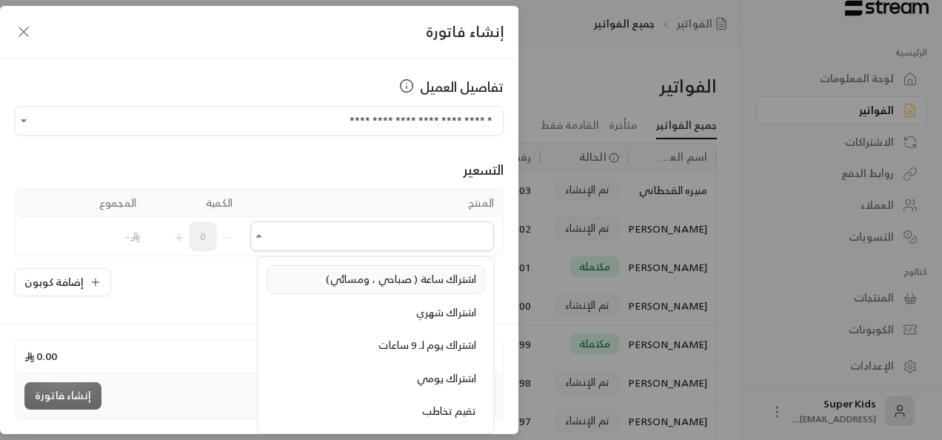
click at [386, 281] on span "اشتراك ساعة ( صباحي ، ومسائي)" at bounding box center [401, 278] width 150 height 19
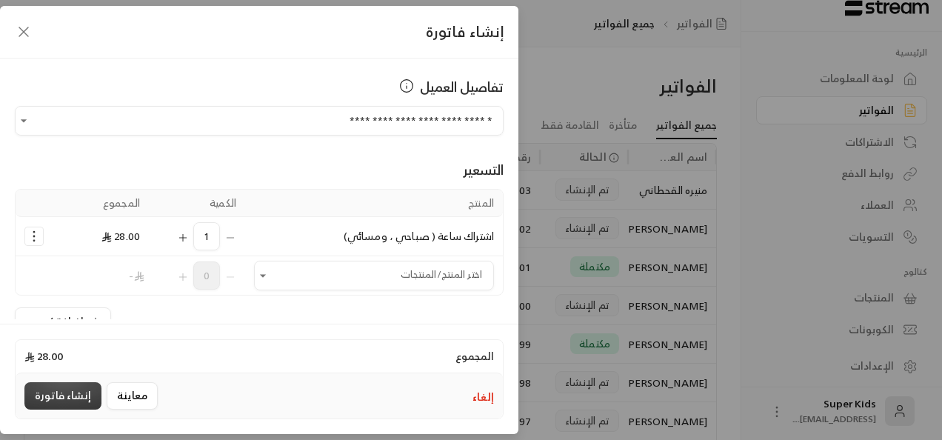
click at [65, 395] on button "إنشاء فاتورة" at bounding box center [62, 395] width 77 height 27
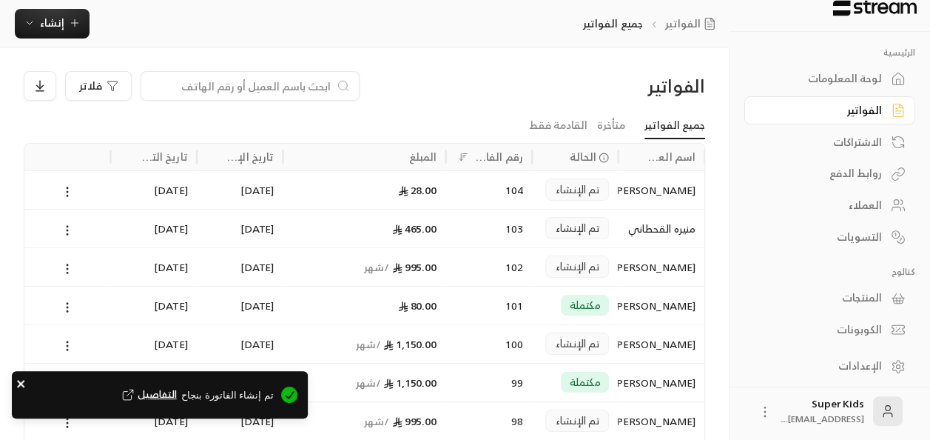
click at [24, 382] on icon "close" at bounding box center [21, 383] width 10 height 12
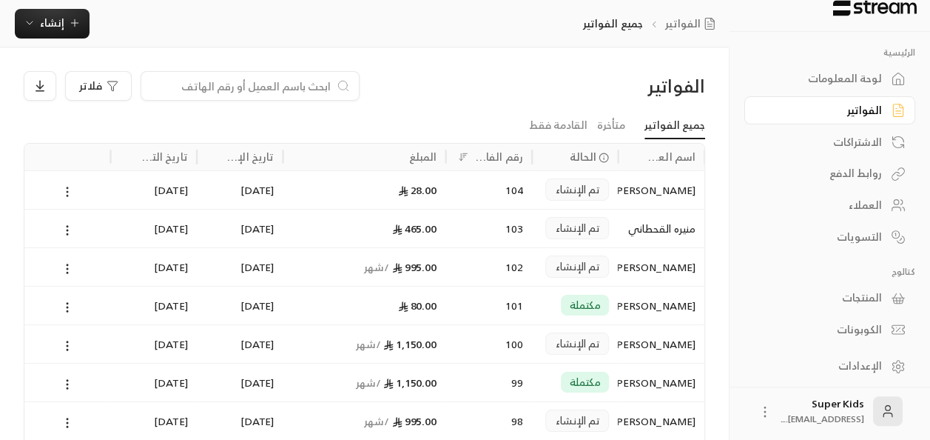
click at [67, 188] on circle at bounding box center [67, 187] width 1 height 1
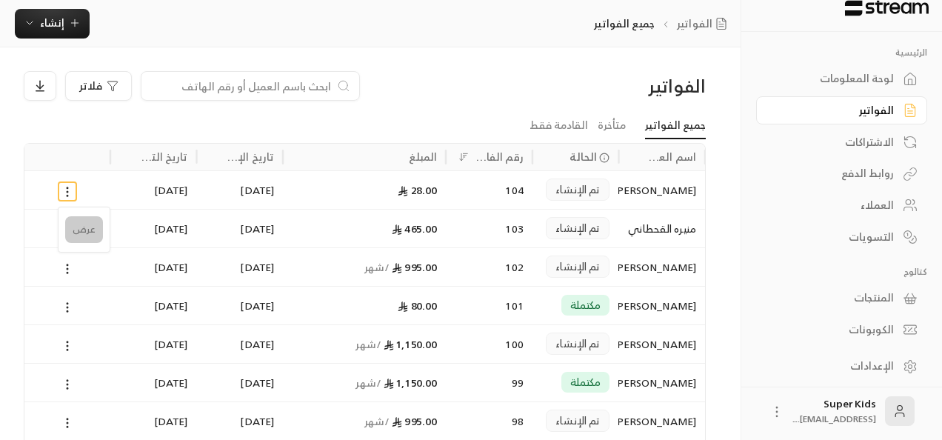
click at [87, 228] on li "عرض" at bounding box center [84, 229] width 38 height 27
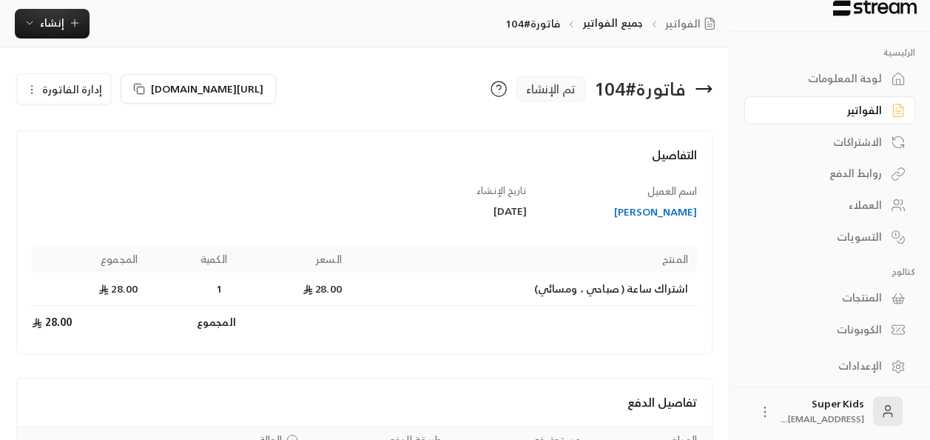
click at [67, 93] on span "إدارة الفاتورة" at bounding box center [72, 89] width 60 height 19
click at [110, 136] on span "تعديل" at bounding box center [97, 131] width 27 height 12
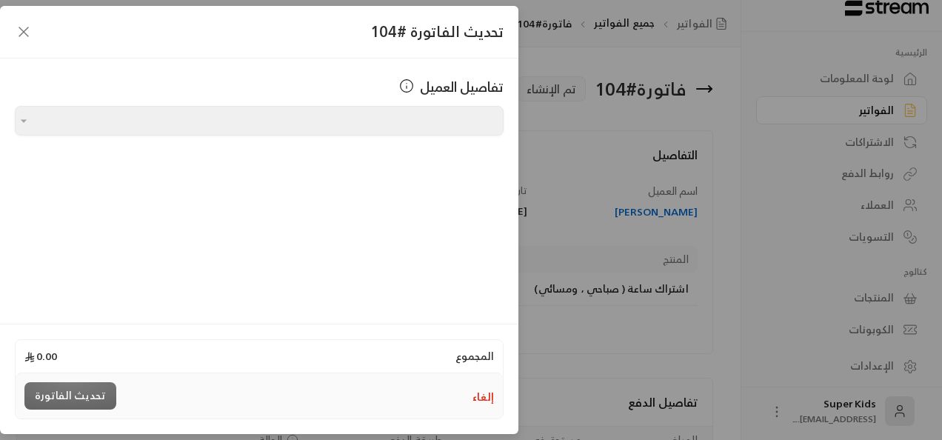
click at [24, 28] on icon "button" at bounding box center [24, 32] width 18 height 18
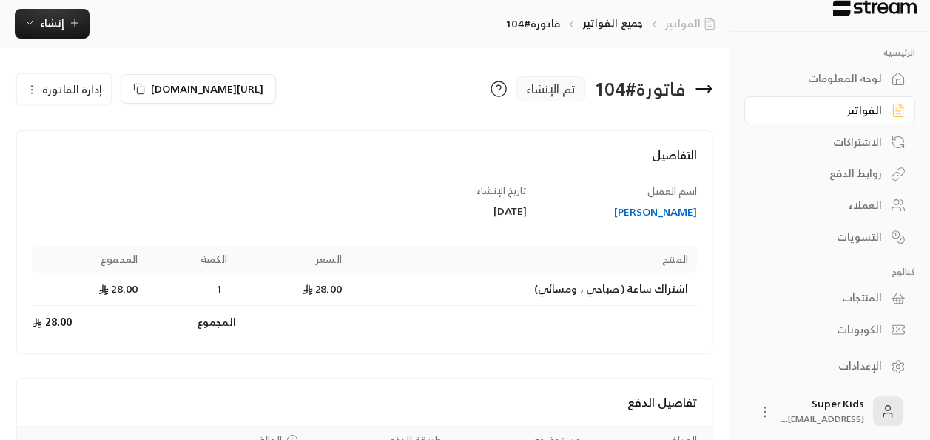
click at [699, 21] on link "الفواتير" at bounding box center [693, 23] width 56 height 15
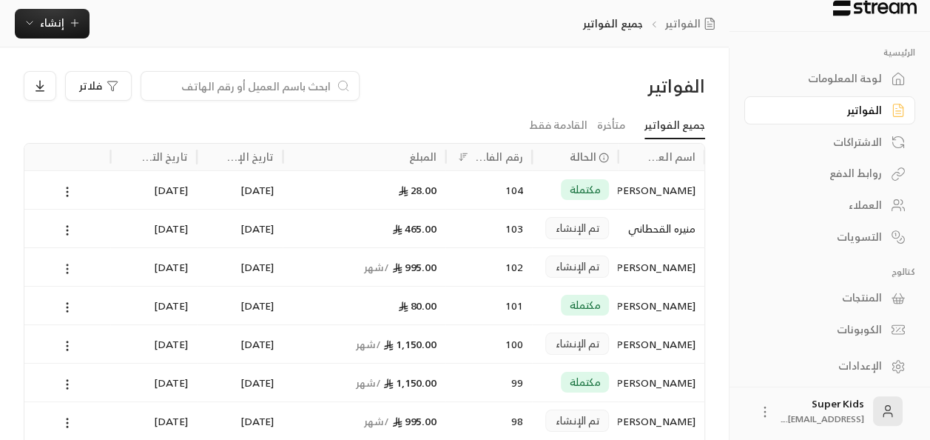
click at [68, 265] on icon at bounding box center [67, 268] width 13 height 13
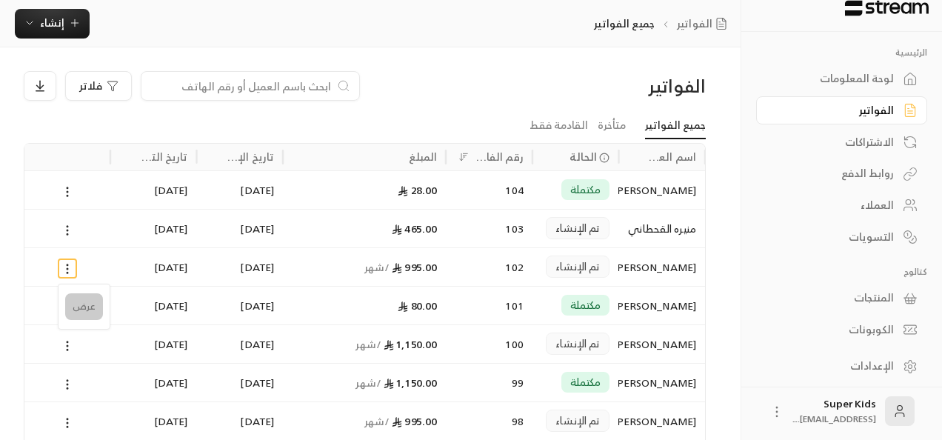
click at [86, 306] on li "عرض" at bounding box center [84, 306] width 38 height 27
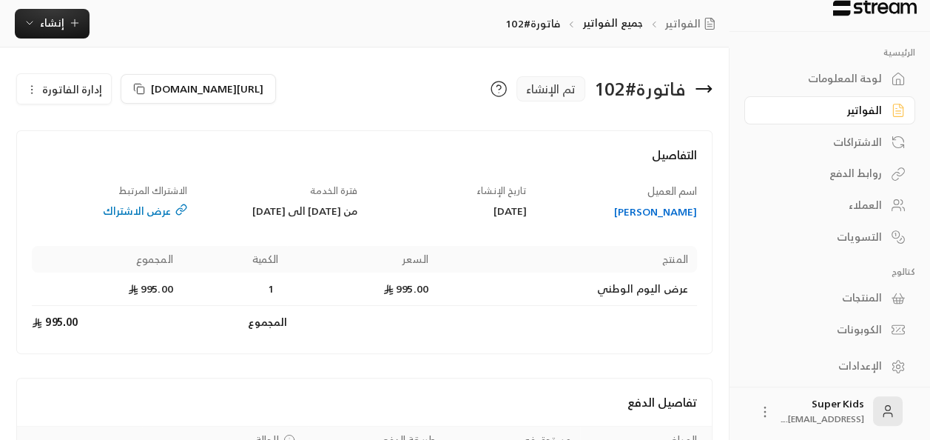
click at [72, 87] on span "إدارة الفاتورة" at bounding box center [72, 89] width 60 height 19
click at [105, 164] on link "إلغاء" at bounding box center [73, 158] width 92 height 27
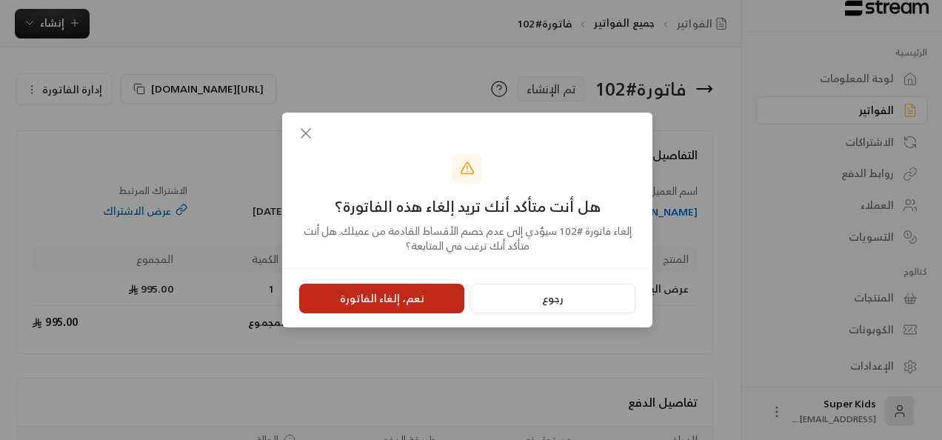
click at [401, 303] on button "نعم، إلغاء الفاتورة" at bounding box center [381, 298] width 165 height 30
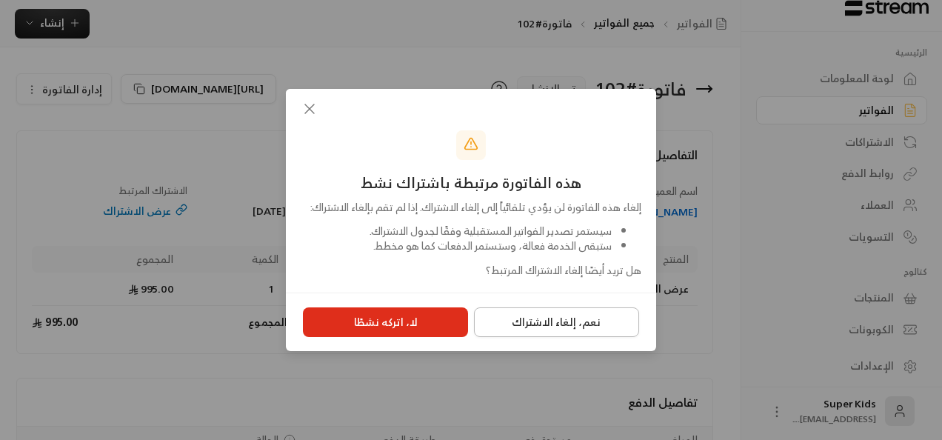
click at [564, 329] on button "نعم، إلغاء الاشتراك" at bounding box center [556, 322] width 165 height 30
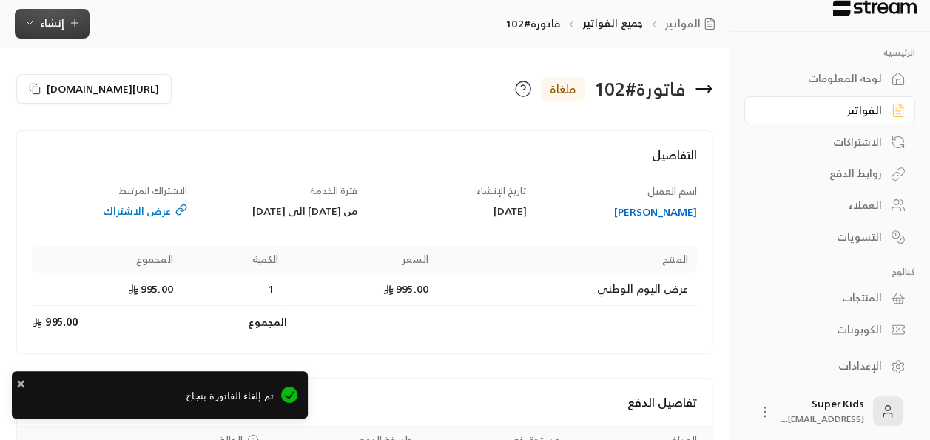
click at [60, 12] on button "إنشاء" at bounding box center [52, 24] width 75 height 30
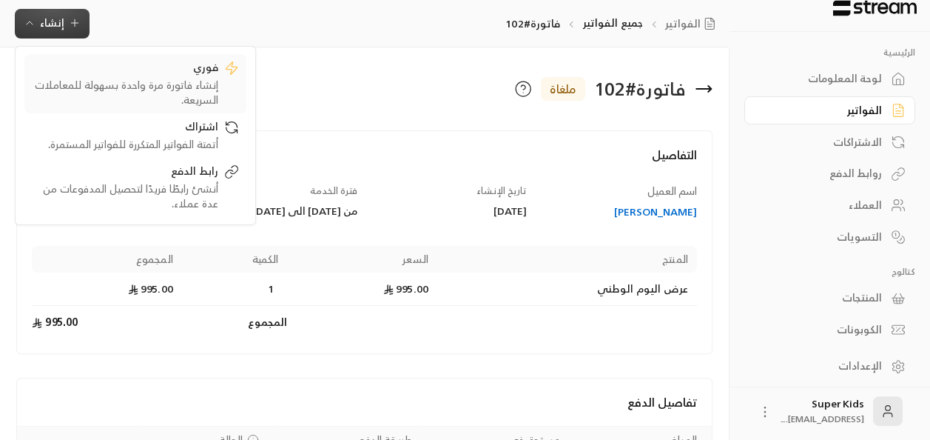
click at [160, 84] on div "إنشاء فاتورة مرة واحدة بسهولة للمعاملات السريعة." at bounding box center [125, 93] width 187 height 30
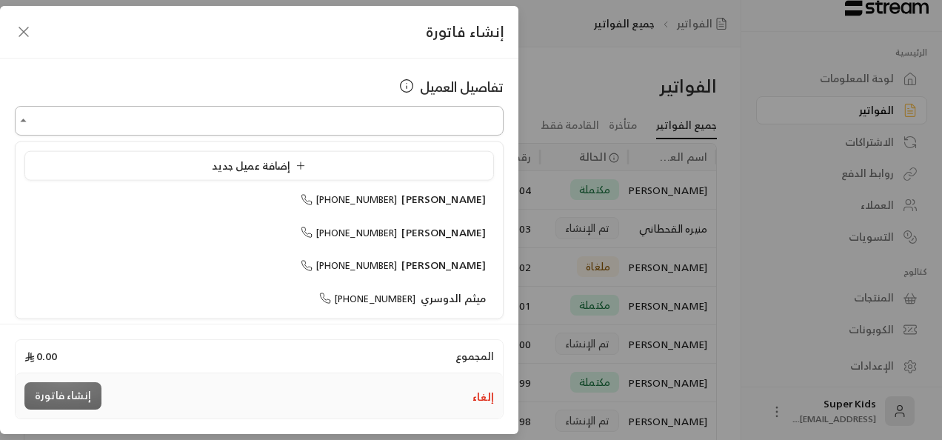
click at [388, 124] on input "اختر العميل" at bounding box center [259, 121] width 489 height 26
click at [397, 232] on span "[PHONE_NUMBER]" at bounding box center [349, 232] width 97 height 17
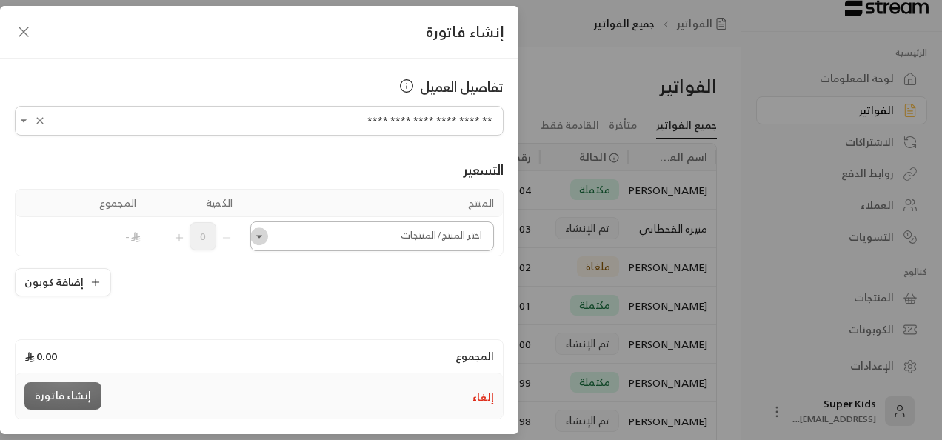
click at [266, 239] on icon "Open" at bounding box center [259, 236] width 15 height 15
type input "**********"
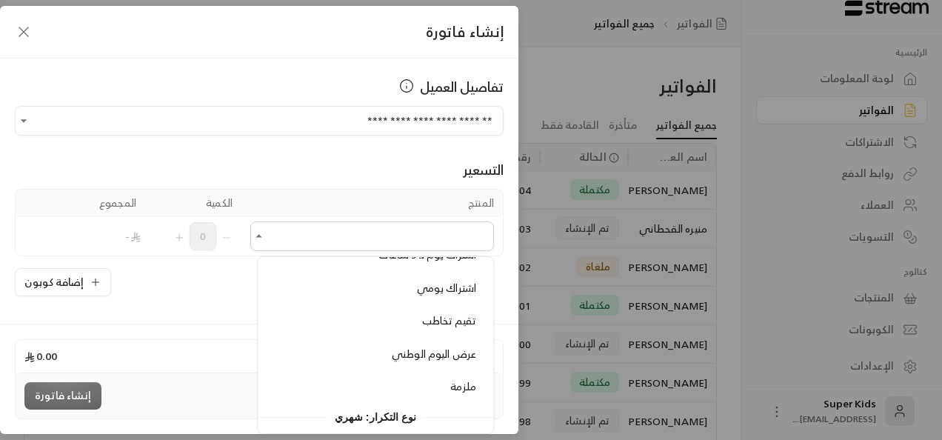
scroll to position [215, 0]
click at [409, 379] on div "ملزمة" at bounding box center [375, 385] width 201 height 16
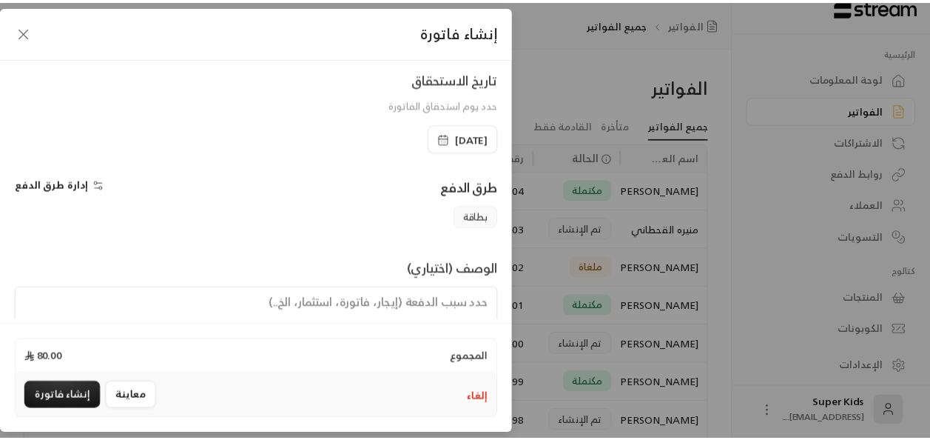
scroll to position [340, 0]
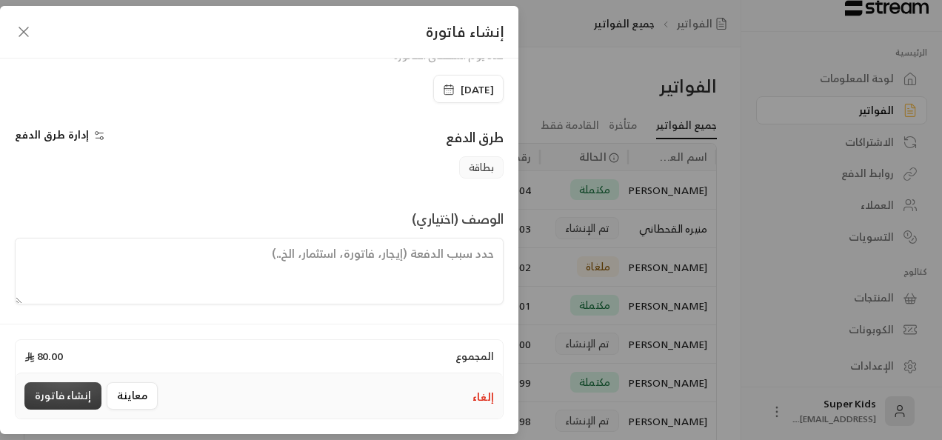
click at [75, 390] on button "إنشاء فاتورة" at bounding box center [62, 395] width 77 height 27
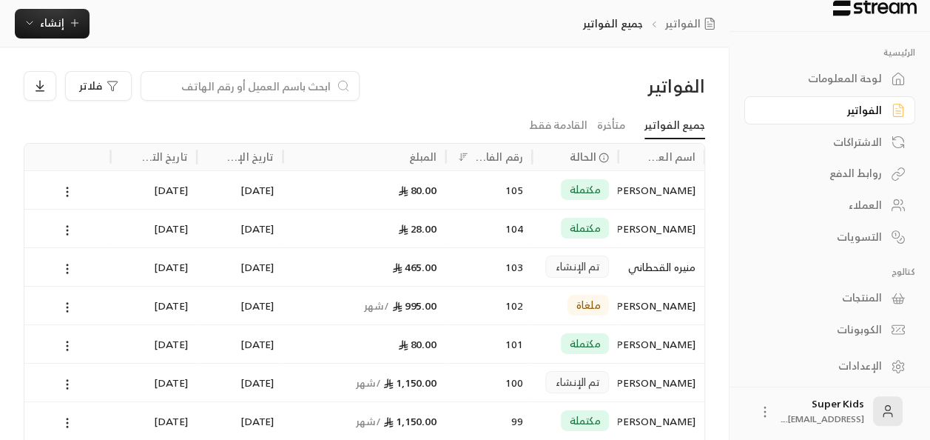
click at [867, 86] on div "لوحة المعلومات" at bounding box center [822, 78] width 119 height 15
